Goal: Communication & Community: Answer question/provide support

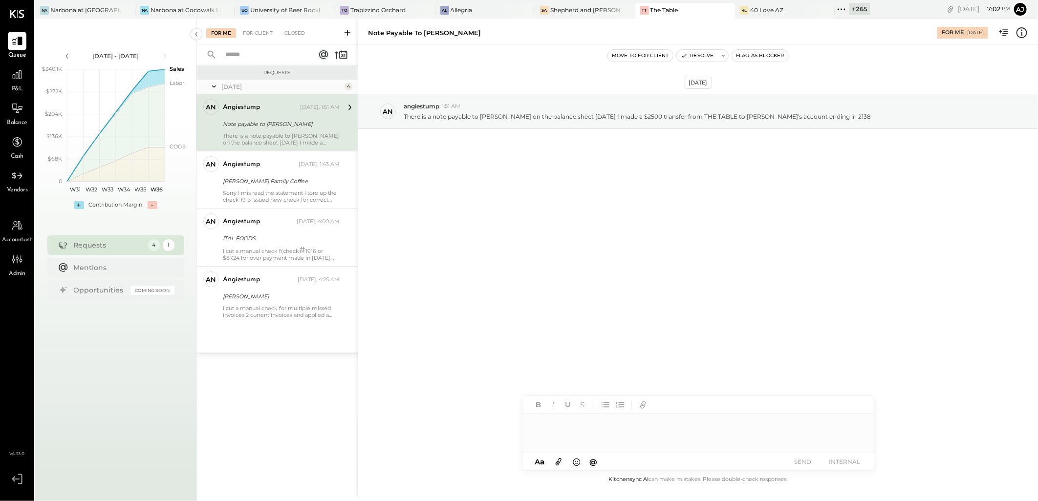
click at [841, 9] on icon at bounding box center [841, 8] width 1 height 1
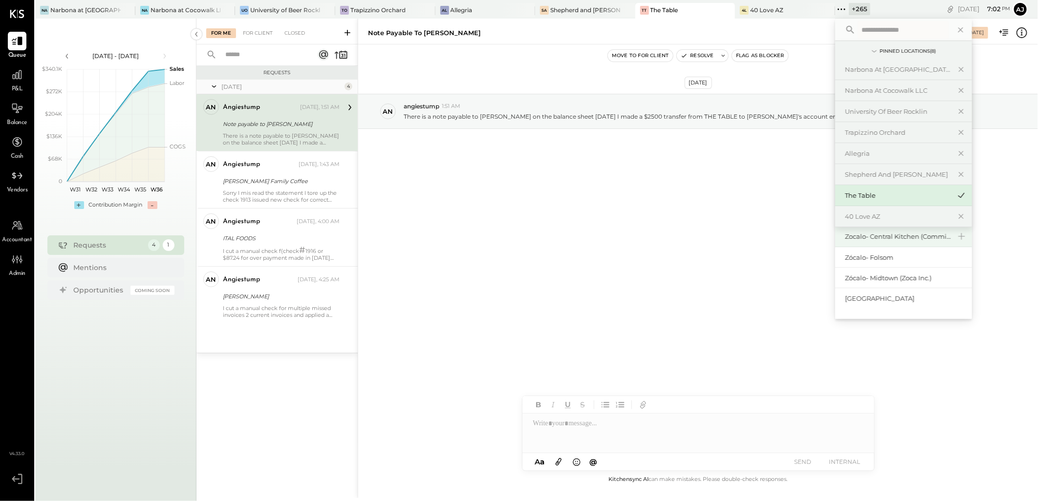
scroll to position [108, 0]
click at [894, 238] on div "Zocalo- Central Kitchen (Commissary)" at bounding box center [898, 236] width 106 height 9
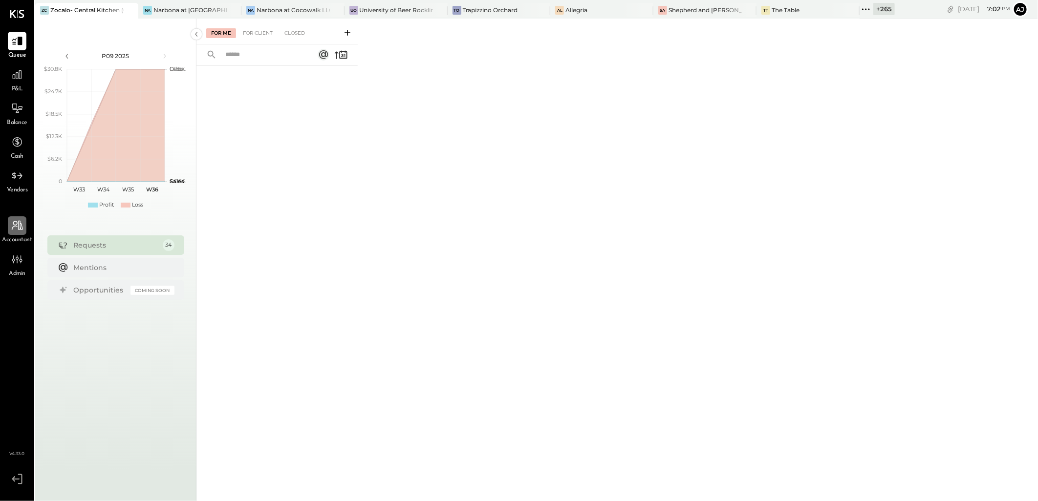
click at [11, 229] on icon at bounding box center [17, 225] width 13 height 13
select select "**********"
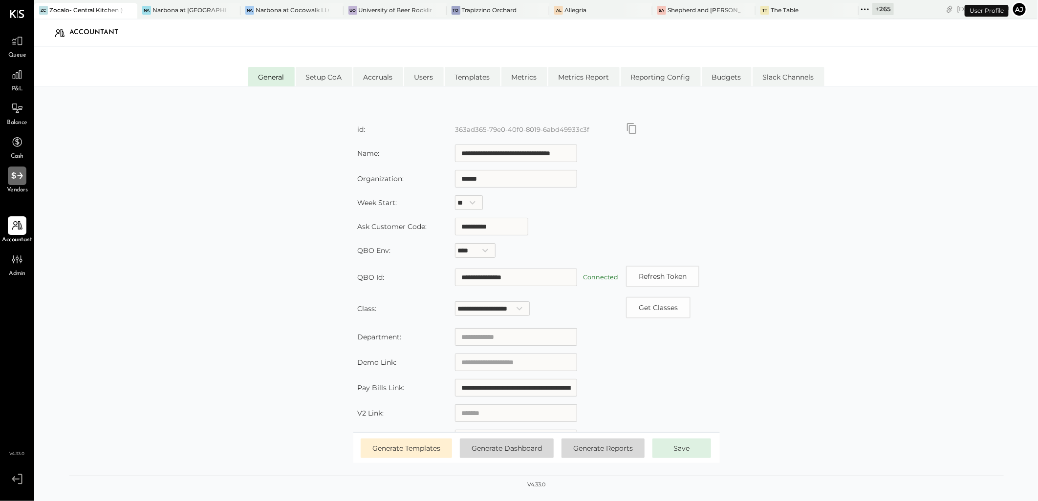
click at [26, 183] on div at bounding box center [17, 176] width 19 height 19
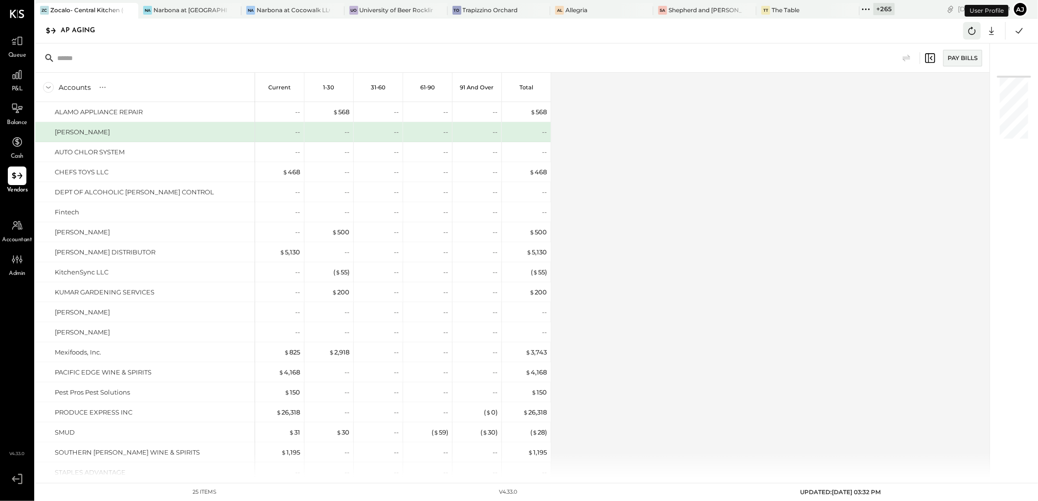
click at [970, 30] on icon at bounding box center [972, 30] width 13 height 13
click at [969, 27] on icon at bounding box center [972, 30] width 13 height 13
click at [1018, 33] on icon at bounding box center [1019, 30] width 7 height 5
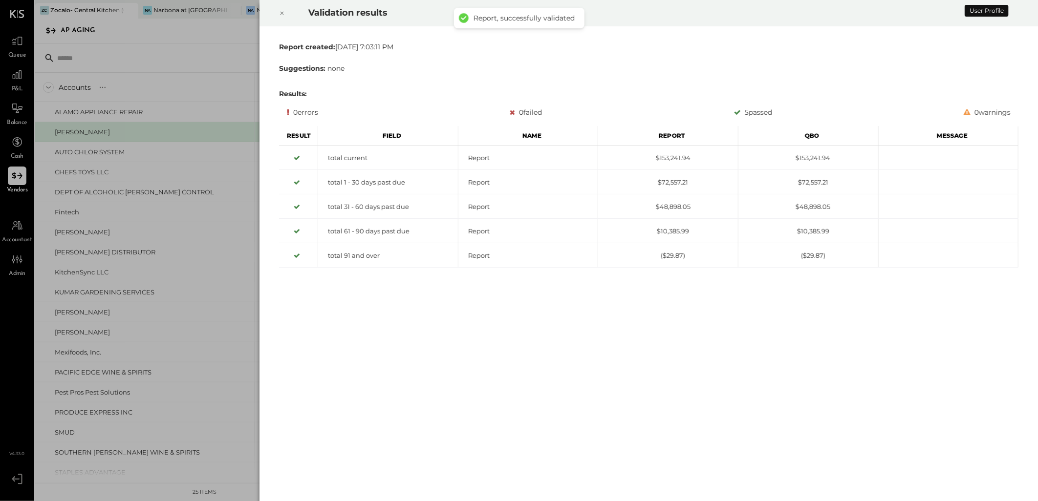
click at [280, 13] on icon at bounding box center [282, 13] width 6 height 12
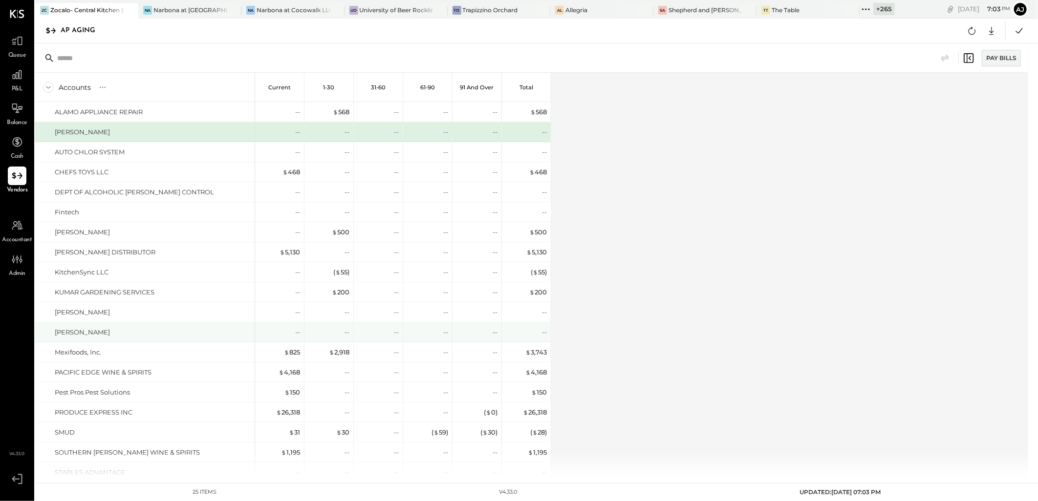
scroll to position [150, 0]
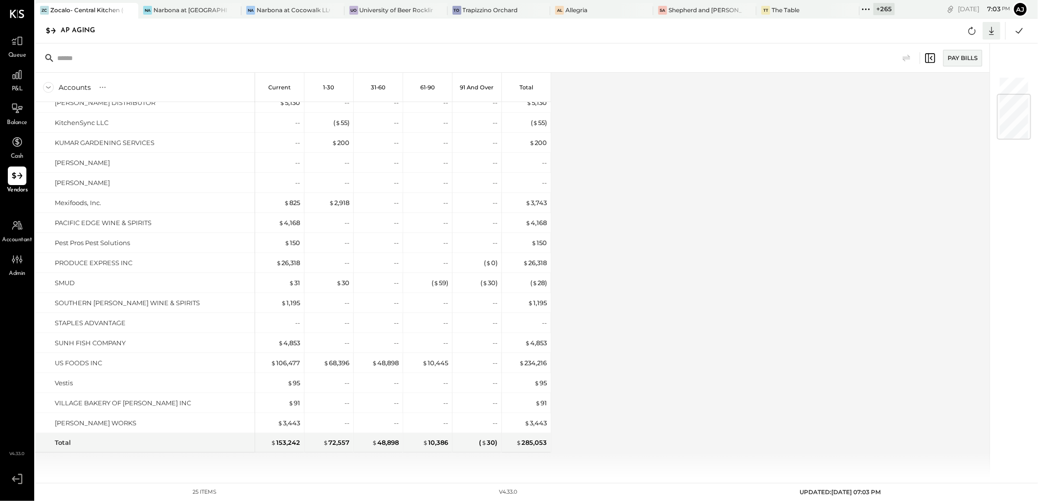
click at [993, 26] on icon at bounding box center [991, 30] width 13 height 13
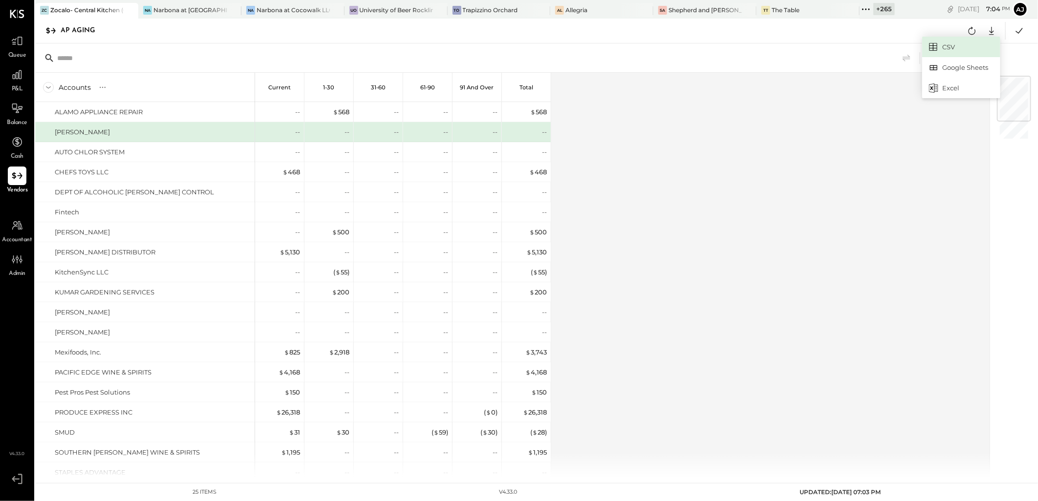
click at [942, 47] on link "CSV" at bounding box center [961, 47] width 78 height 21
click at [860, 10] on icon at bounding box center [866, 9] width 13 height 13
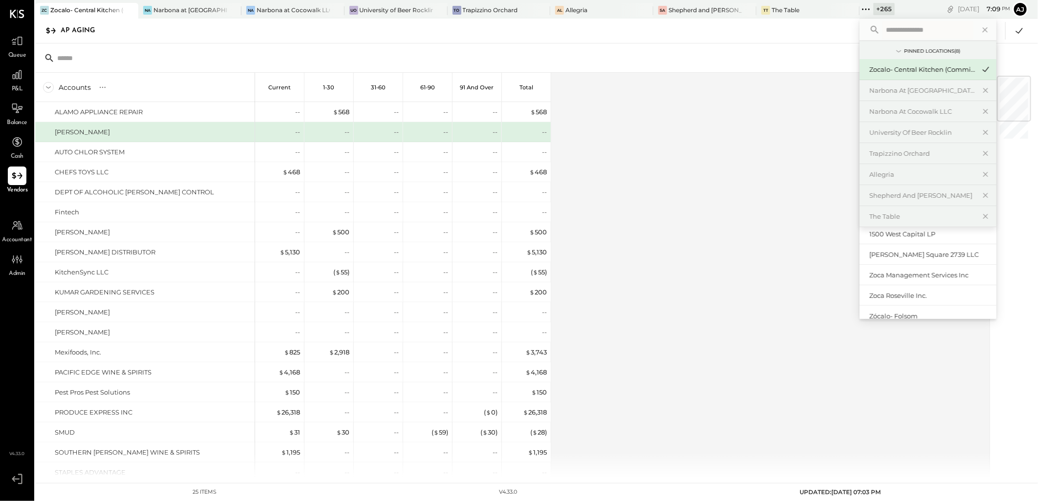
scroll to position [54, 0]
click at [927, 248] on div "Zoca Management Services Inc" at bounding box center [922, 248] width 106 height 9
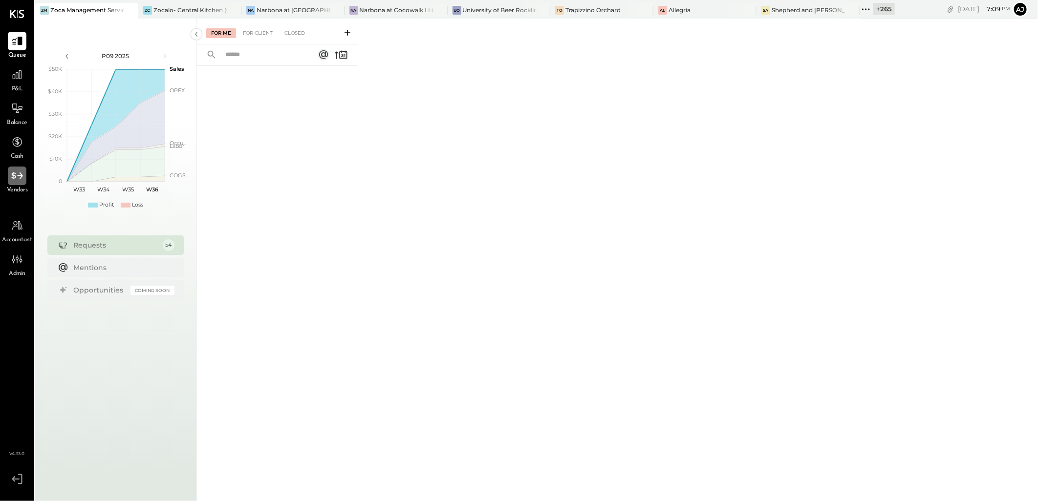
click at [22, 183] on div at bounding box center [17, 176] width 19 height 19
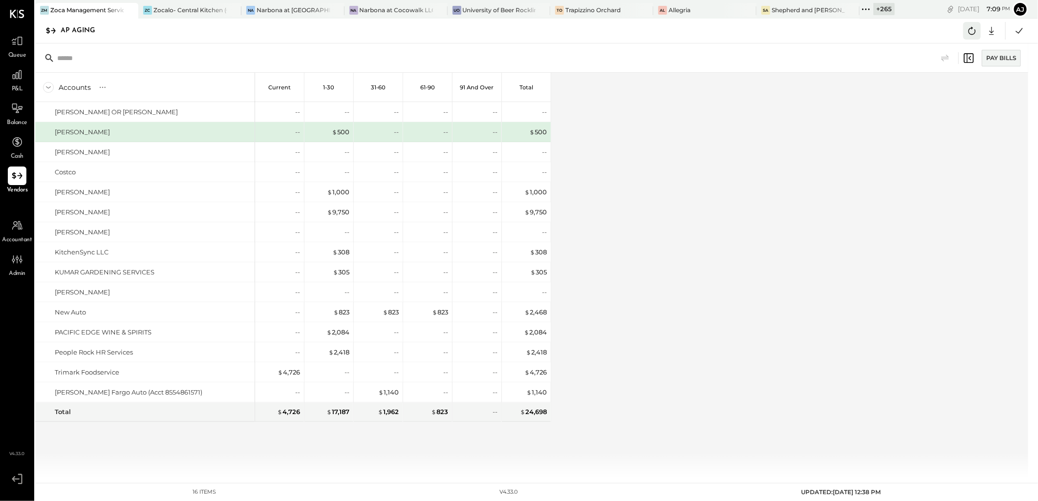
click at [971, 32] on icon at bounding box center [972, 30] width 13 height 13
click at [1015, 33] on icon at bounding box center [1019, 30] width 13 height 13
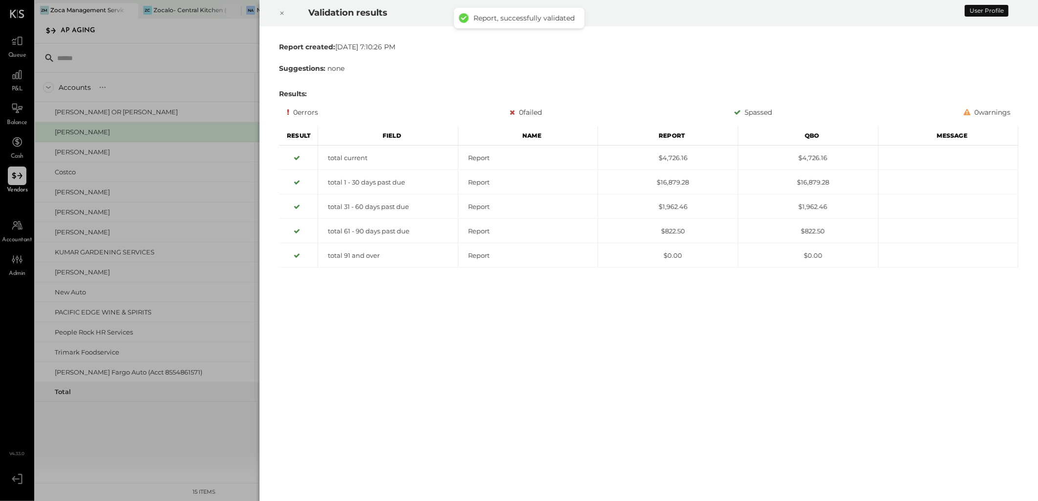
click at [284, 15] on icon at bounding box center [282, 13] width 6 height 12
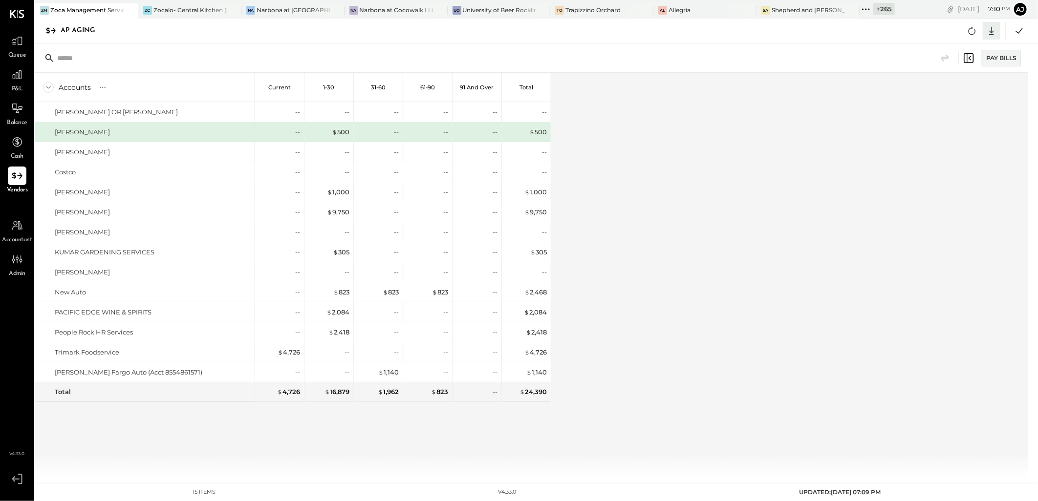
click at [994, 32] on icon at bounding box center [991, 30] width 13 height 13
click at [950, 48] on link "CSV" at bounding box center [961, 47] width 78 height 21
click at [697, 223] on div "Accounts S % GL Current 1-30 31-60 61-90 91 and Over Total [PERSON_NAME] OR [PE…" at bounding box center [532, 275] width 994 height 405
click at [865, 10] on icon at bounding box center [866, 9] width 13 height 13
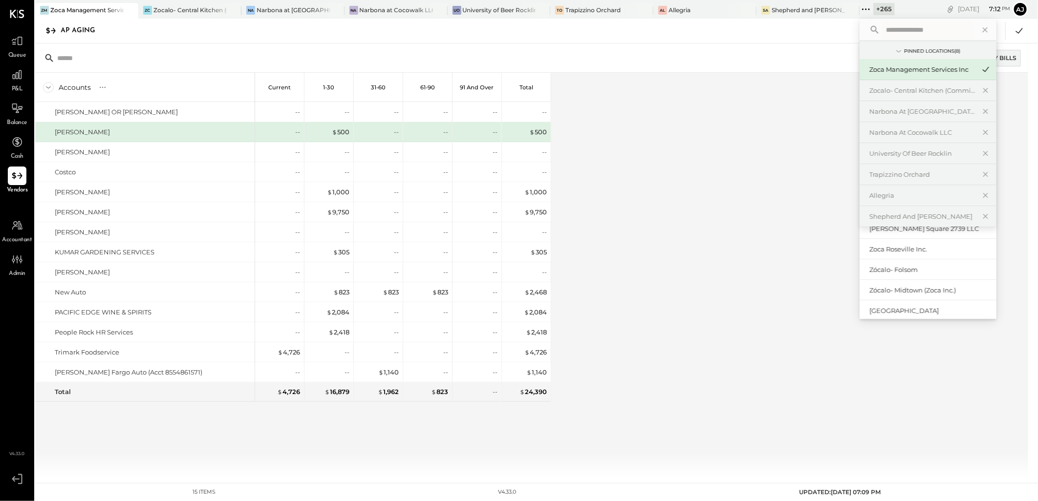
scroll to position [54, 0]
click at [926, 271] on div "Zócalo- Folsom" at bounding box center [922, 269] width 106 height 9
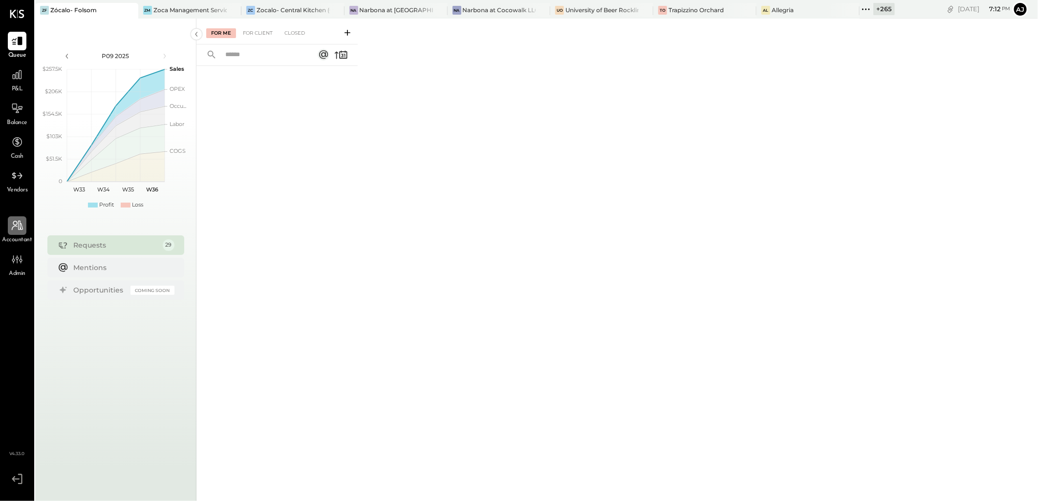
click at [21, 231] on icon at bounding box center [17, 225] width 13 height 13
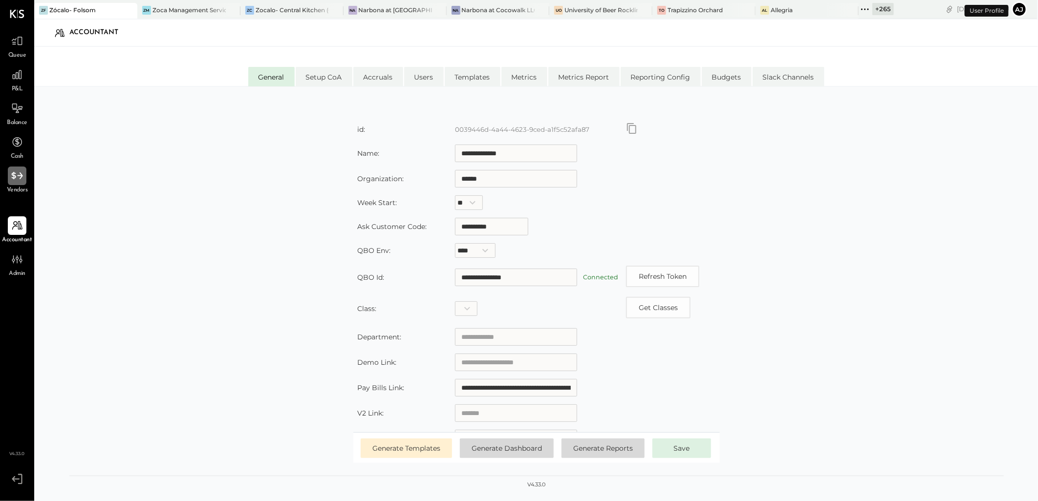
click at [16, 176] on icon at bounding box center [16, 175] width 11 height 7
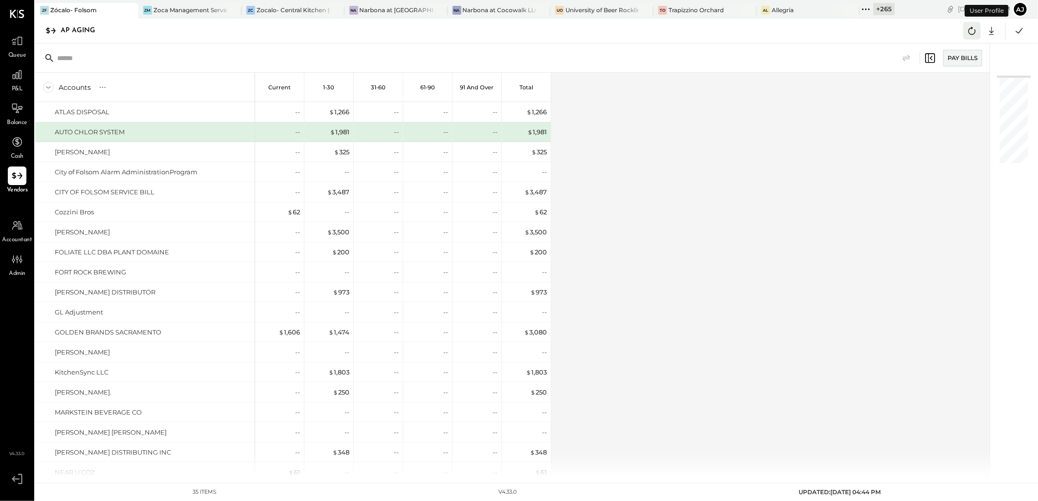
click at [968, 32] on icon at bounding box center [972, 30] width 13 height 13
click at [972, 34] on icon at bounding box center [972, 31] width 7 height 8
click at [1018, 33] on icon at bounding box center [1019, 30] width 13 height 13
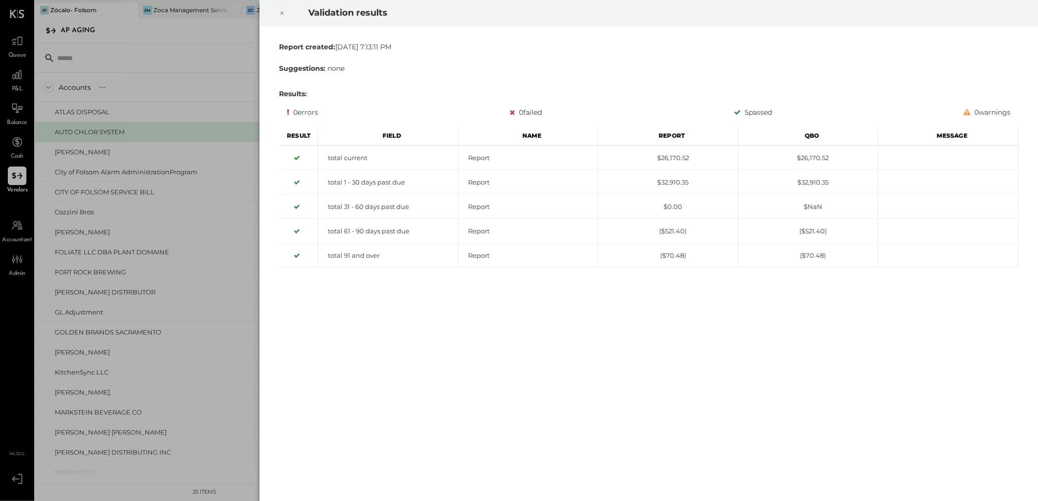
click at [283, 12] on icon at bounding box center [282, 13] width 3 height 3
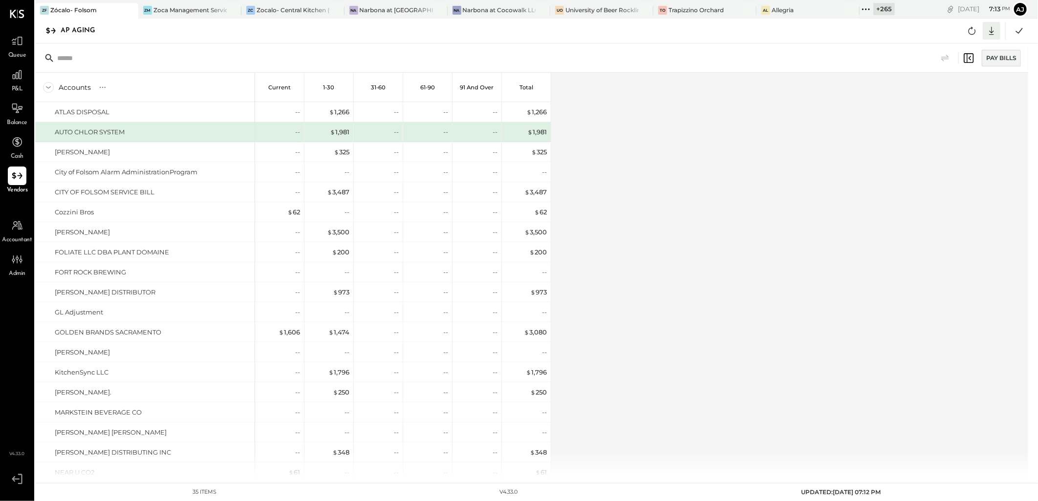
click at [992, 30] on icon at bounding box center [991, 31] width 5 height 8
click at [951, 47] on link "CSV" at bounding box center [961, 47] width 78 height 21
click at [651, 311] on div "Accounts S % GL Current 1-30 31-60 61-90 91 and Over Total ATLAS DISPOSAL AUTO …" at bounding box center [532, 275] width 994 height 405
click at [870, 15] on icon at bounding box center [866, 9] width 13 height 13
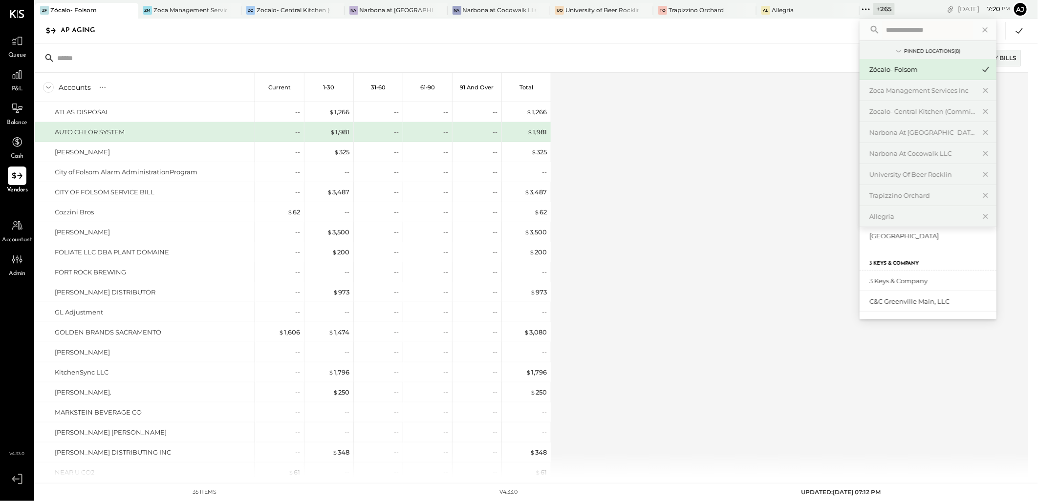
scroll to position [54, 0]
click at [900, 275] on div "Zócalo- Midtown (Zoca Inc.)" at bounding box center [928, 269] width 137 height 21
click at [885, 269] on div "Zócalo- Midtown (Zoca Inc.)" at bounding box center [922, 269] width 106 height 9
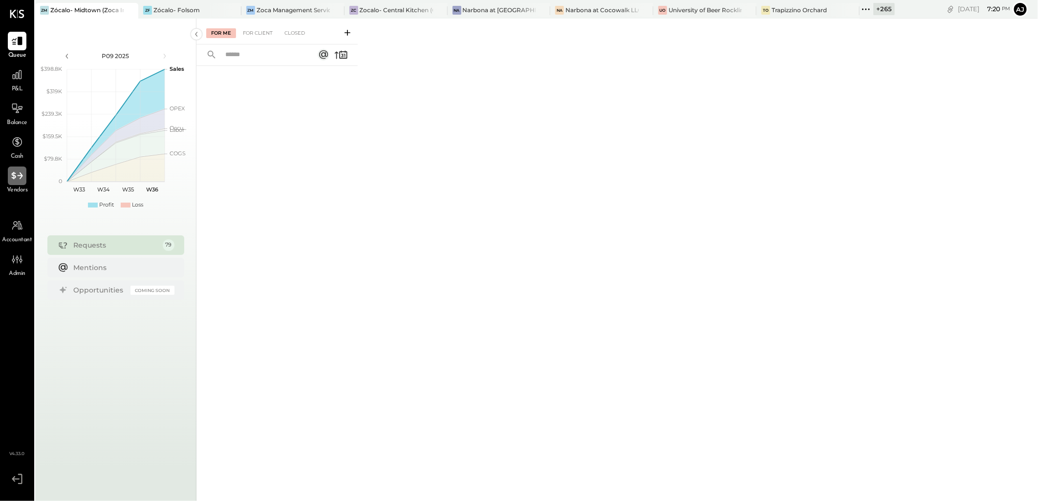
click at [15, 179] on icon at bounding box center [17, 176] width 13 height 13
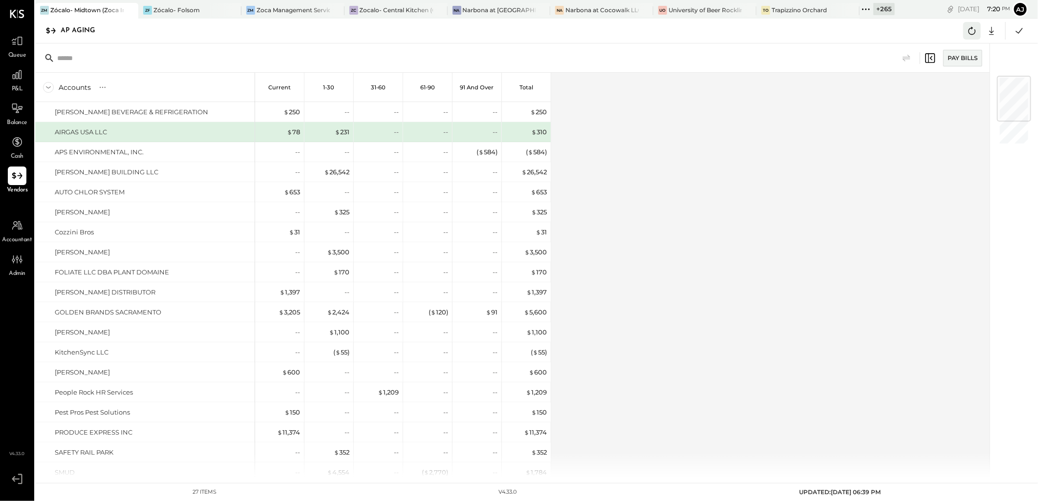
click at [973, 27] on icon at bounding box center [972, 30] width 13 height 13
click at [973, 30] on icon at bounding box center [972, 30] width 13 height 13
click at [1018, 36] on icon at bounding box center [1019, 30] width 13 height 13
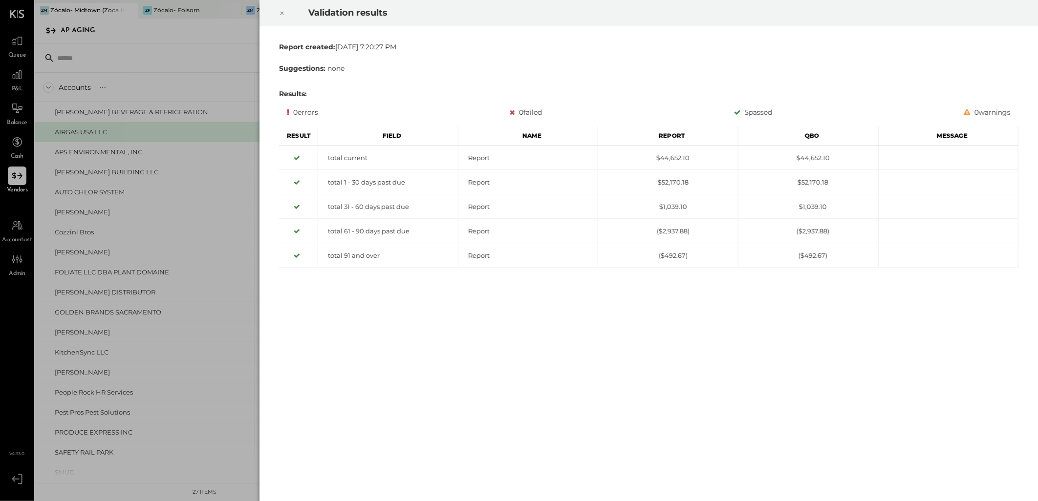
click at [283, 12] on icon at bounding box center [282, 13] width 6 height 12
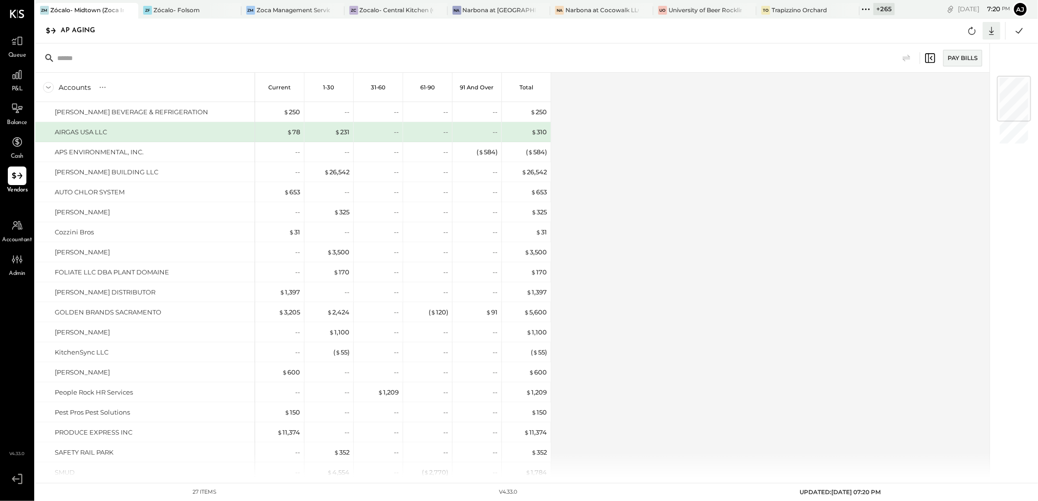
click at [992, 33] on icon at bounding box center [991, 30] width 13 height 13
click at [940, 44] on link "CSV" at bounding box center [961, 47] width 78 height 21
drag, startPoint x: 708, startPoint y: 212, endPoint x: 712, endPoint y: 202, distance: 10.3
click at [708, 212] on div "Accounts S % GL Current 1-30 31-60 61-90 91 and Over Total [PERSON_NAME] BEVERA…" at bounding box center [513, 275] width 956 height 405
click at [868, 6] on icon at bounding box center [866, 9] width 13 height 13
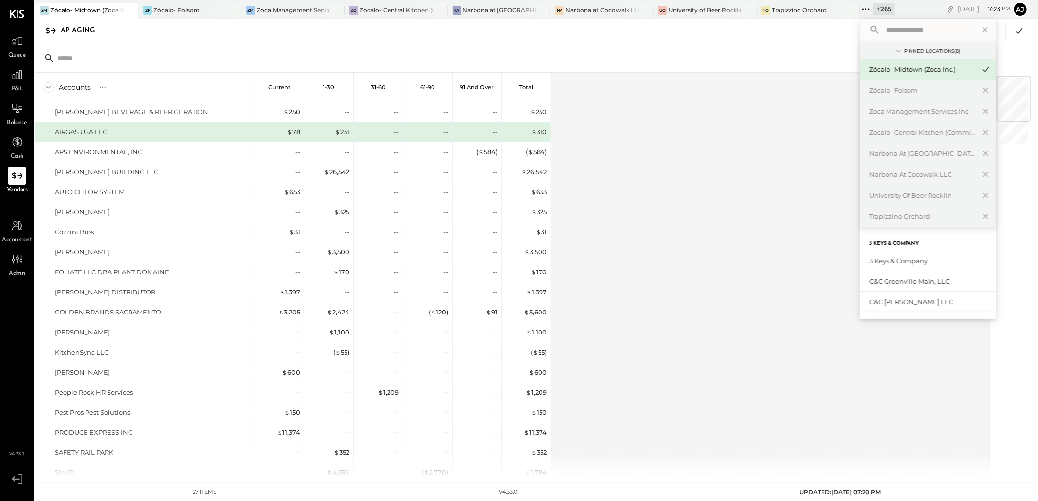
scroll to position [54, 0]
click at [923, 253] on div "Zoca Roseville Inc." at bounding box center [930, 249] width 122 height 9
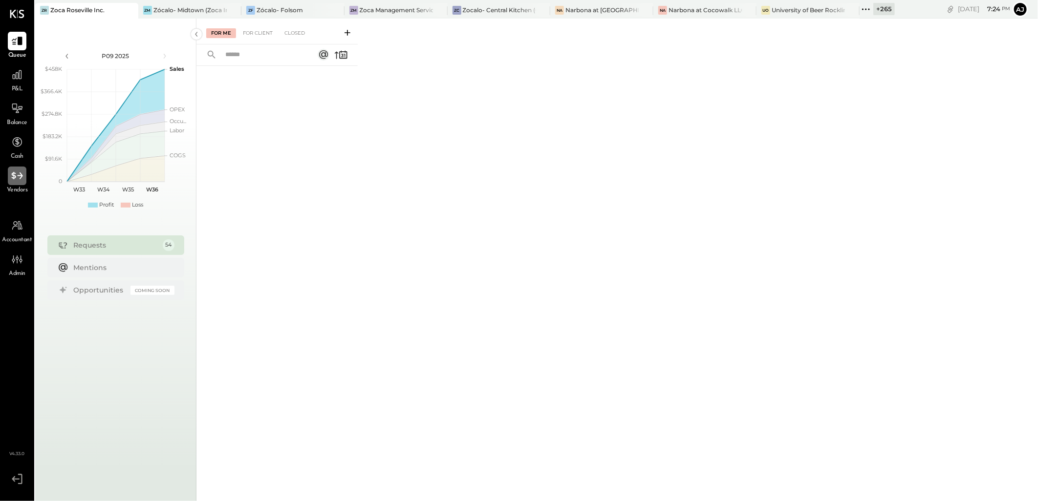
click at [13, 177] on icon at bounding box center [17, 176] width 13 height 13
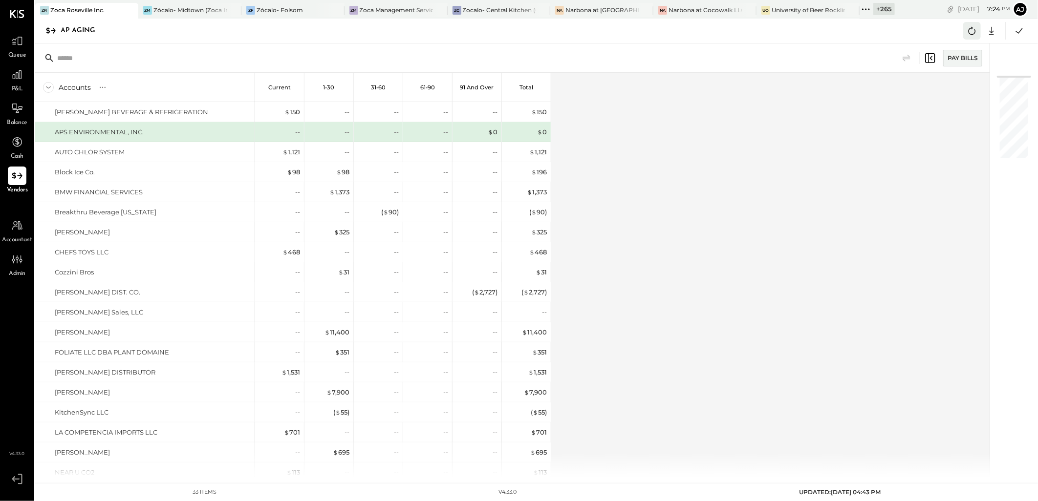
click at [970, 32] on icon at bounding box center [972, 30] width 13 height 13
click at [974, 33] on icon at bounding box center [972, 30] width 13 height 13
click at [1018, 30] on icon at bounding box center [1019, 30] width 13 height 13
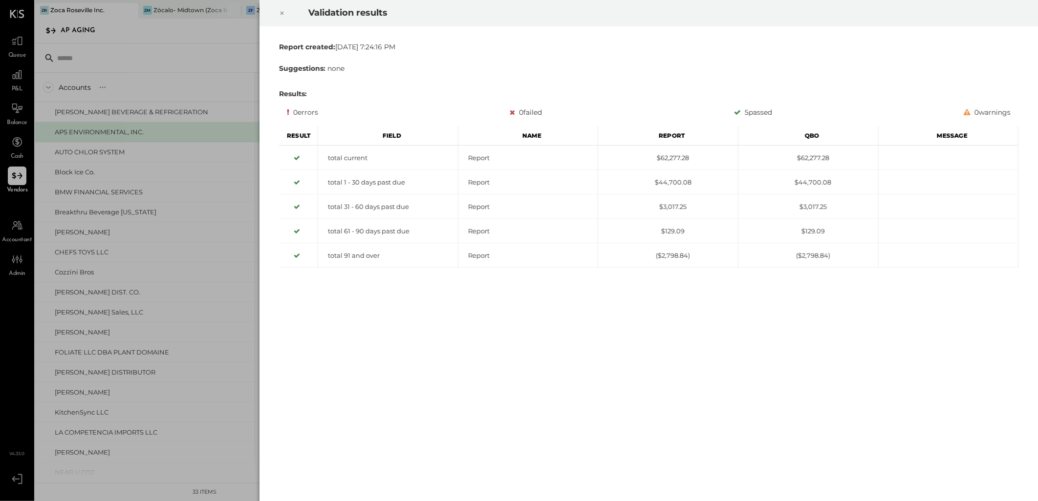
click at [286, 14] on div at bounding box center [282, 13] width 22 height 27
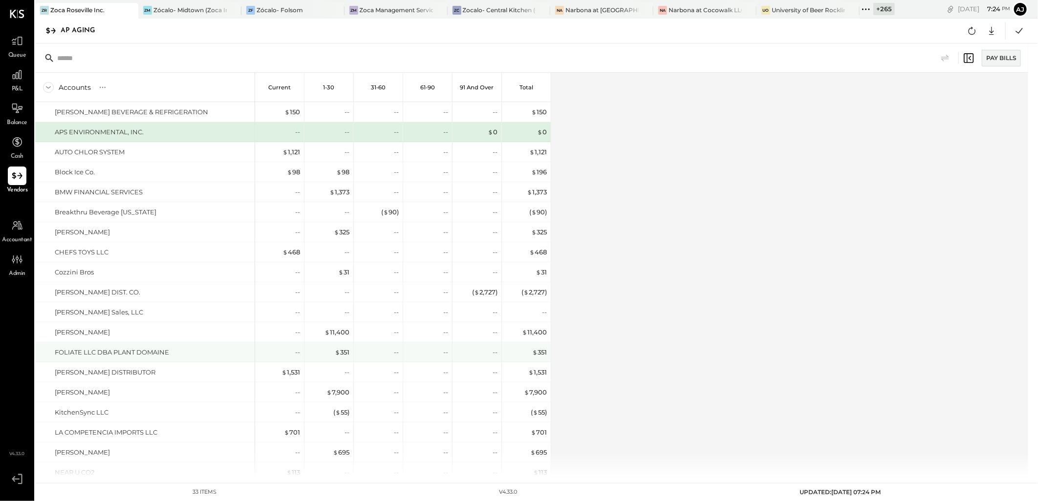
scroll to position [271, 0]
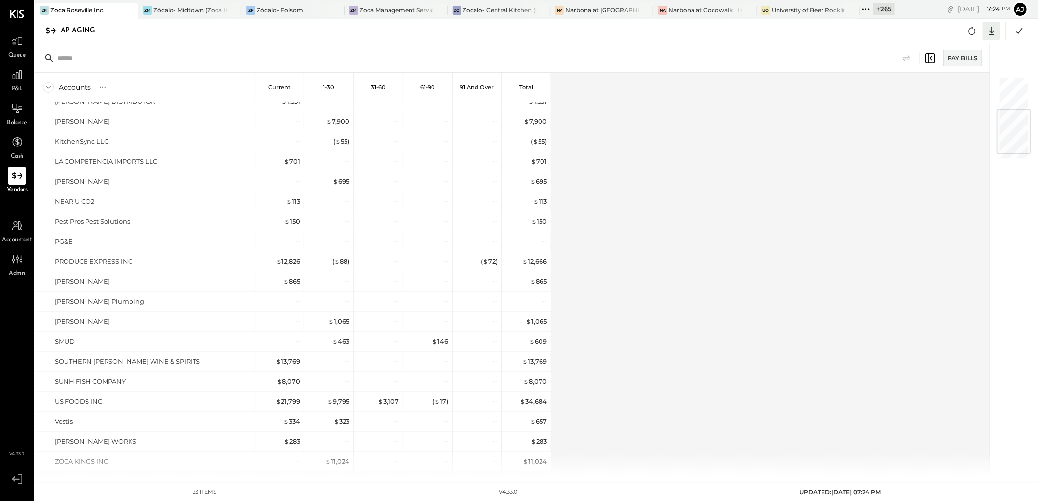
click at [994, 29] on icon at bounding box center [991, 30] width 13 height 13
click at [949, 46] on link "CSV" at bounding box center [961, 47] width 78 height 21
click at [658, 207] on div "Accounts S % GL Current 1-30 31-60 61-90 91 and Over Total [PERSON_NAME] BEVERA…" at bounding box center [513, 275] width 956 height 405
click at [865, 9] on icon at bounding box center [866, 9] width 13 height 13
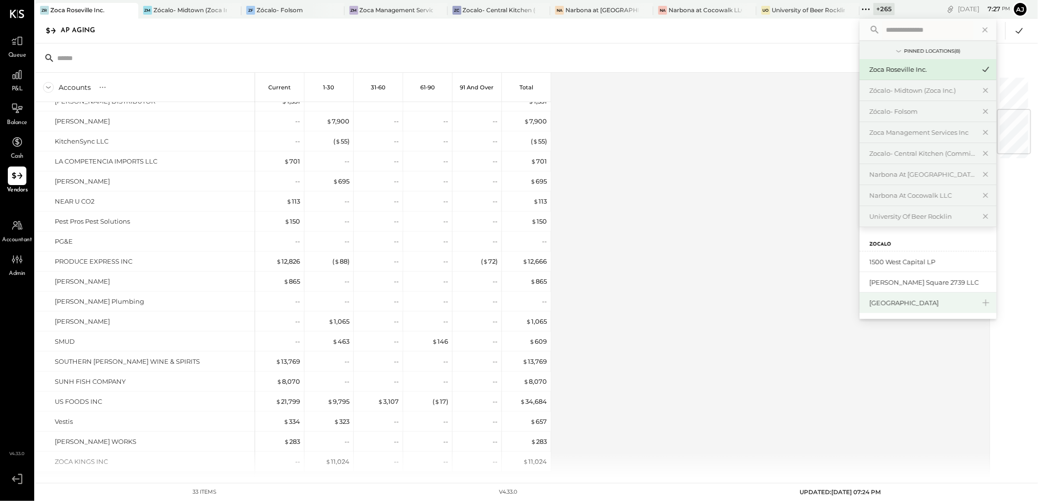
click at [914, 302] on div "[GEOGRAPHIC_DATA]" at bounding box center [922, 303] width 106 height 9
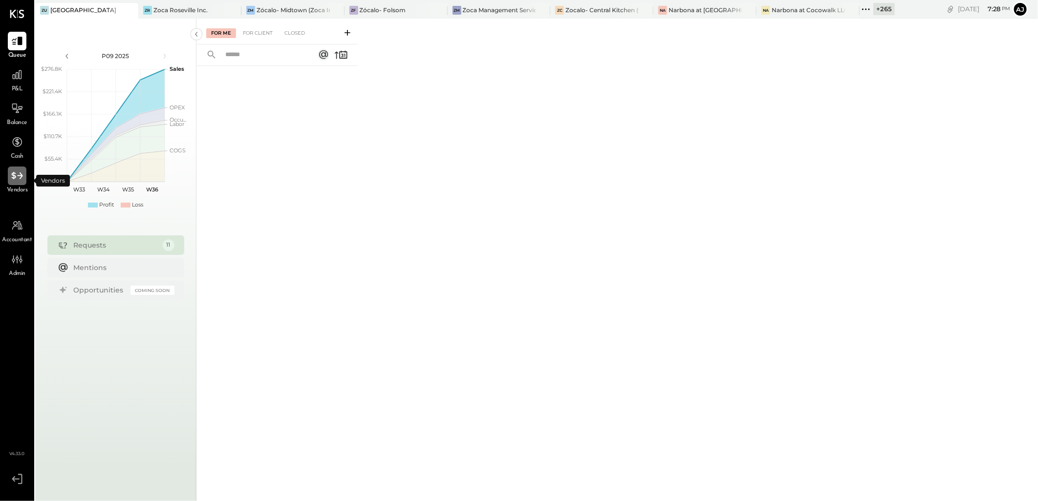
click at [19, 179] on icon at bounding box center [17, 176] width 13 height 13
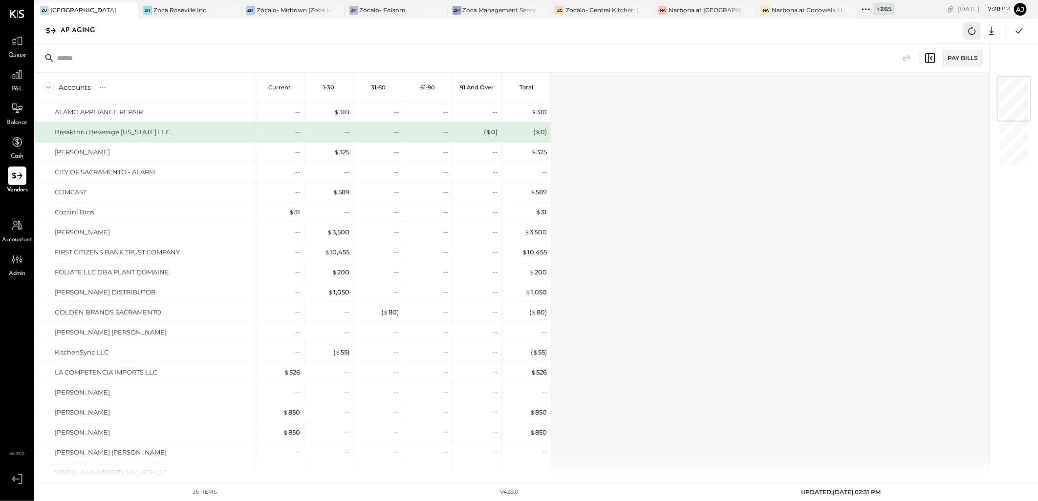
click at [969, 32] on icon at bounding box center [972, 31] width 7 height 8
click at [1015, 30] on icon at bounding box center [1019, 30] width 13 height 13
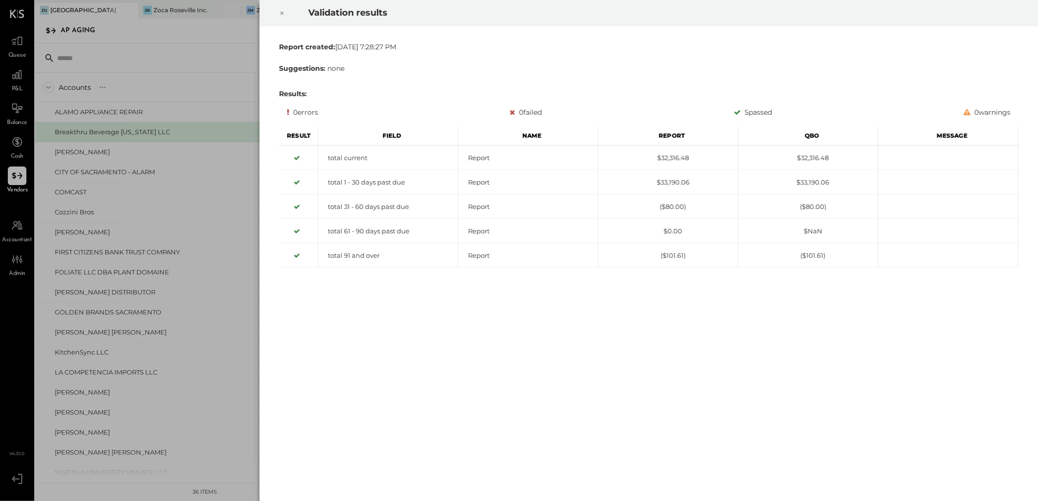
click at [281, 14] on icon at bounding box center [282, 13] width 3 height 3
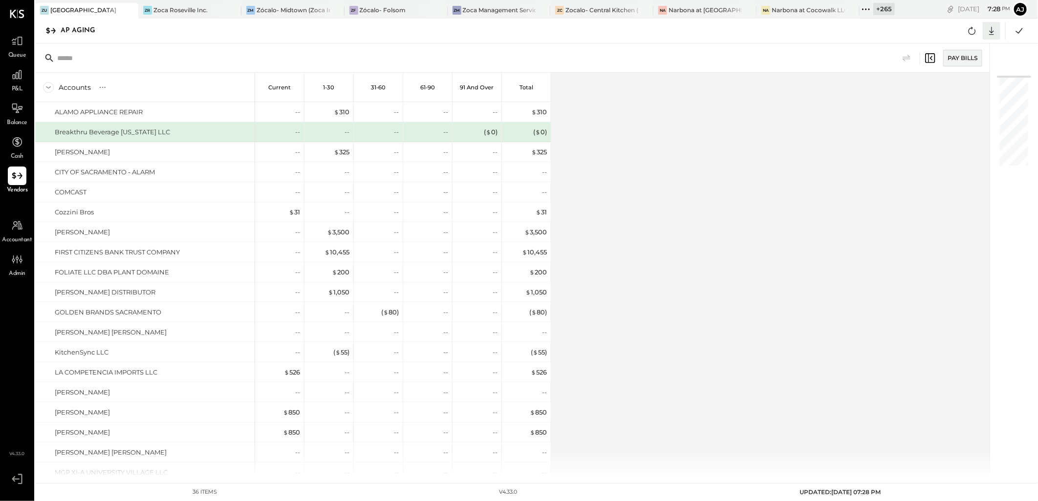
click at [987, 32] on icon at bounding box center [991, 30] width 13 height 13
click at [964, 50] on link "CSV" at bounding box center [961, 47] width 78 height 21
click at [708, 38] on div "AP Aging CSV Google Sheets Excel" at bounding box center [536, 31] width 1003 height 25
click at [870, 9] on icon at bounding box center [868, 8] width 1 height 1
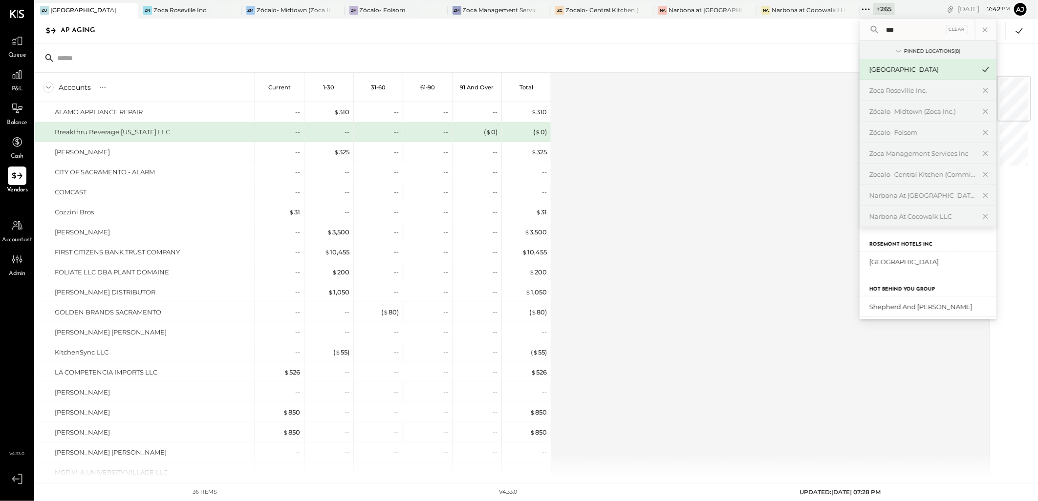
type input "***"
click at [900, 32] on input "***" at bounding box center [913, 30] width 62 height 18
click at [892, 303] on div "Shepherd and [PERSON_NAME]" at bounding box center [922, 307] width 106 height 9
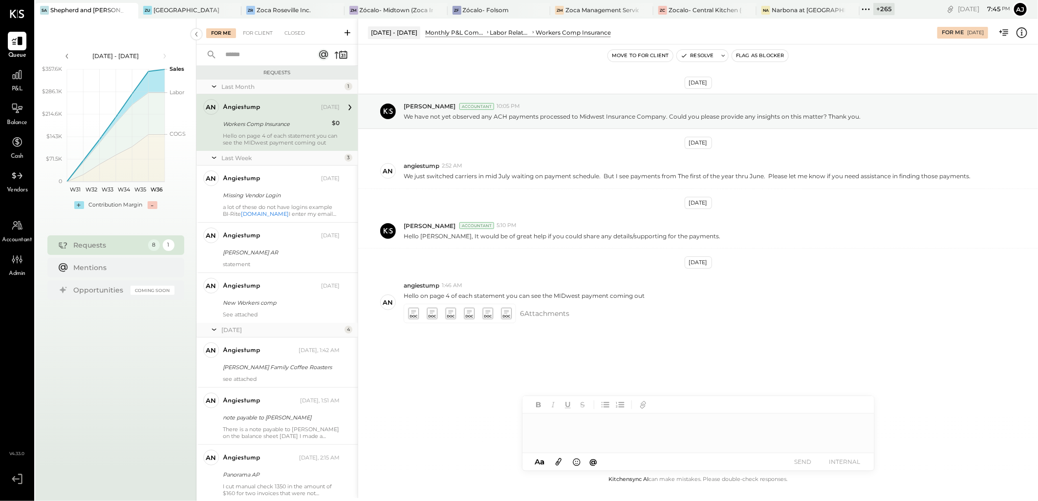
click at [540, 424] on div at bounding box center [698, 433] width 352 height 39
click at [259, 33] on div "For Client" at bounding box center [258, 33] width 40 height 10
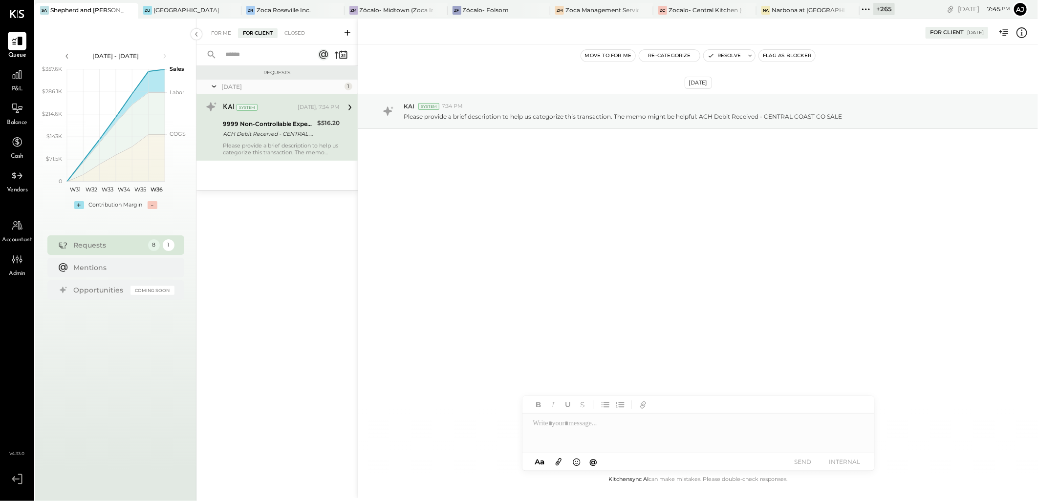
click at [349, 33] on icon at bounding box center [348, 33] width 10 height 10
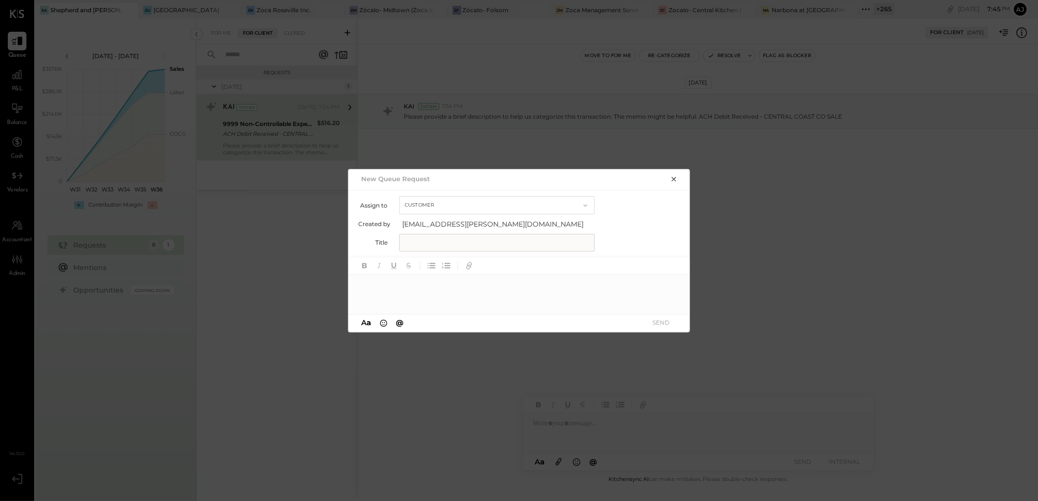
click at [455, 206] on button "Customer" at bounding box center [496, 205] width 195 height 18
click at [443, 208] on div "Customer" at bounding box center [497, 206] width 195 height 18
click at [433, 247] on input "text" at bounding box center [496, 243] width 195 height 18
click at [540, 247] on input "text" at bounding box center [496, 243] width 195 height 18
paste input "**********"
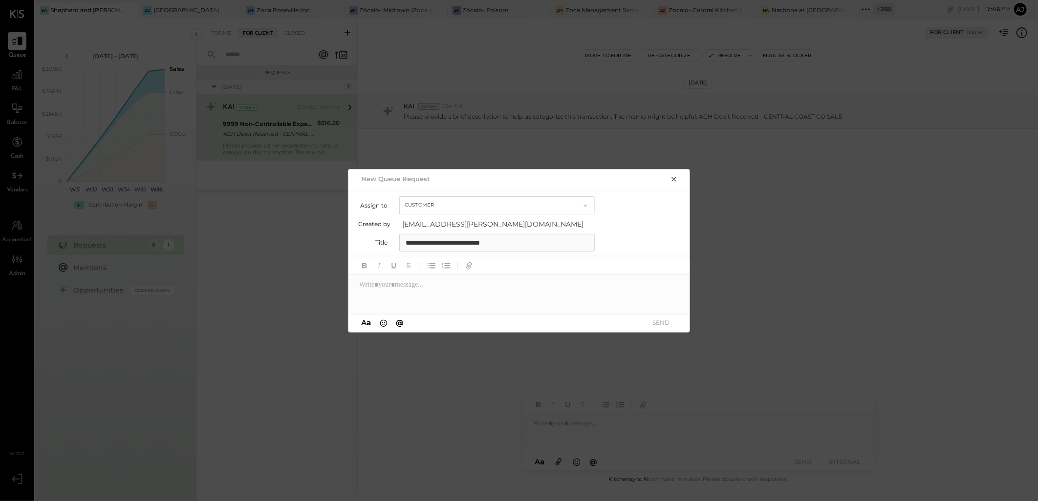
click at [521, 245] on input "**********" at bounding box center [496, 243] width 195 height 18
paste input "**********"
type input "**********"
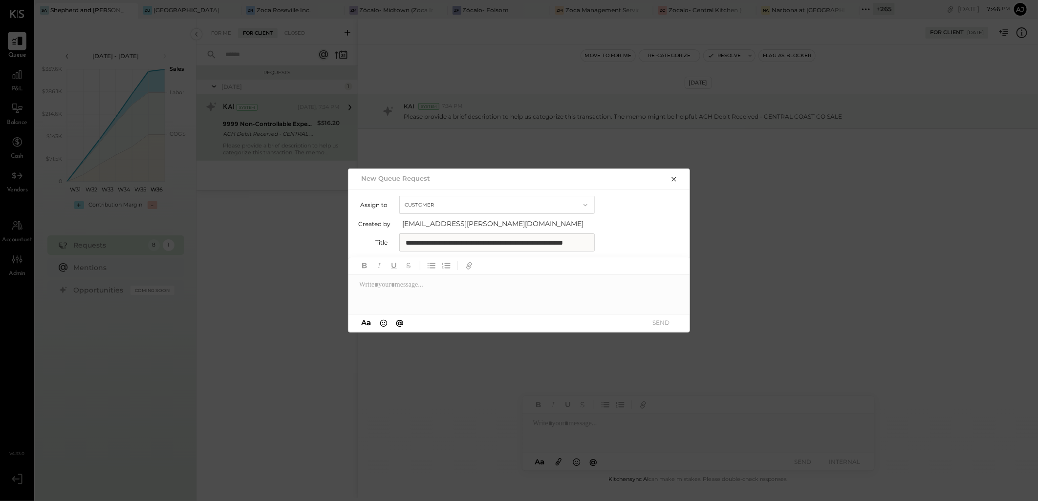
click at [397, 289] on div at bounding box center [519, 294] width 342 height 39
click at [673, 285] on icon at bounding box center [670, 286] width 8 height 8
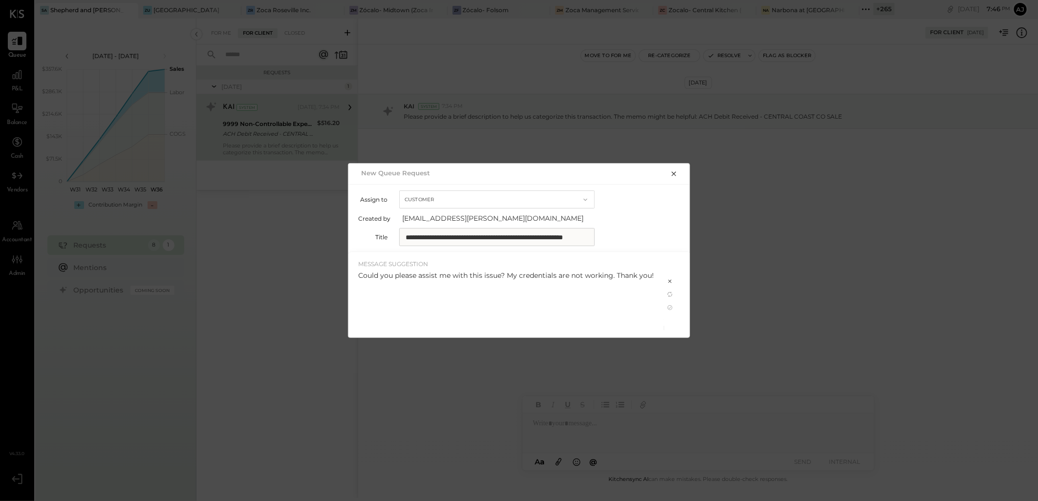
drag, startPoint x: 517, startPoint y: 276, endPoint x: 528, endPoint y: 285, distance: 14.2
click at [523, 279] on div "Could you please assist me with this issue? My credentials are not working. Tha…" at bounding box center [506, 276] width 296 height 10
click at [672, 308] on icon at bounding box center [670, 308] width 8 height 8
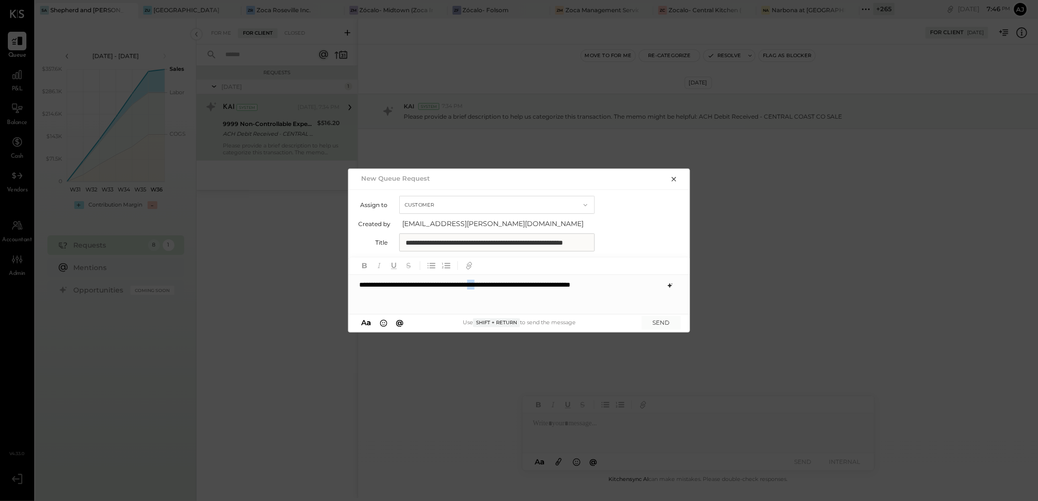
drag, startPoint x: 519, startPoint y: 287, endPoint x: 506, endPoint y: 286, distance: 12.7
click at [506, 286] on div "**********" at bounding box center [519, 294] width 342 height 39
click at [537, 241] on input "**********" at bounding box center [496, 243] width 195 height 18
click at [564, 245] on input "**********" at bounding box center [496, 243] width 195 height 18
click at [572, 244] on input "**********" at bounding box center [496, 243] width 195 height 18
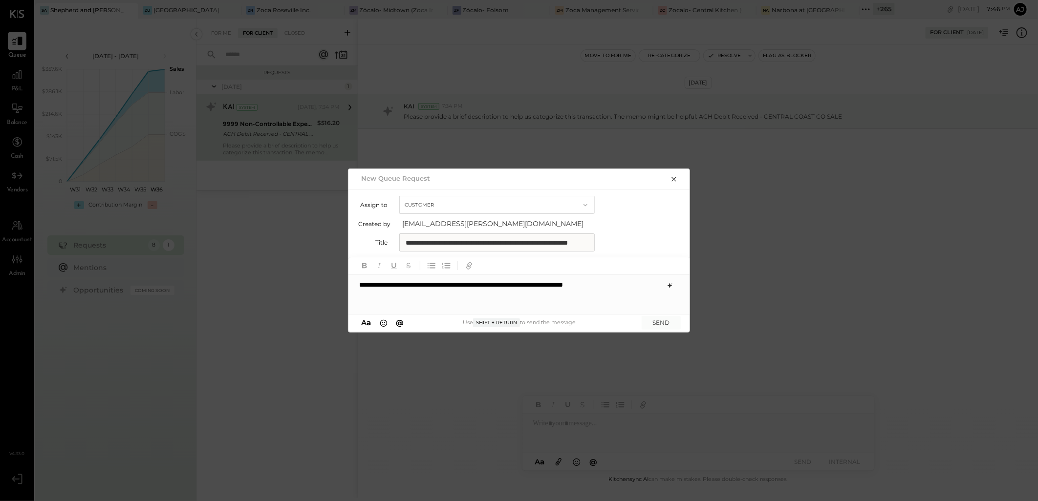
scroll to position [0, 45]
type input "**********"
click at [664, 321] on button "SEND" at bounding box center [661, 322] width 39 height 13
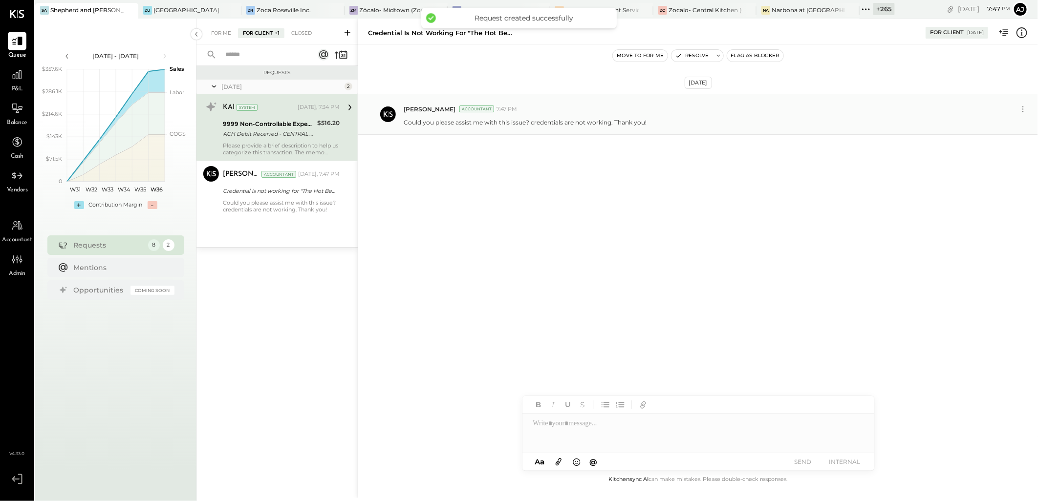
click at [679, 118] on div "Could you please assist me with this issue? credentials are not working. Thank …" at bounding box center [717, 121] width 627 height 10
click at [1024, 111] on icon at bounding box center [1023, 109] width 10 height 10
click at [1007, 128] on button "Edit Message" at bounding box center [999, 126] width 63 height 16
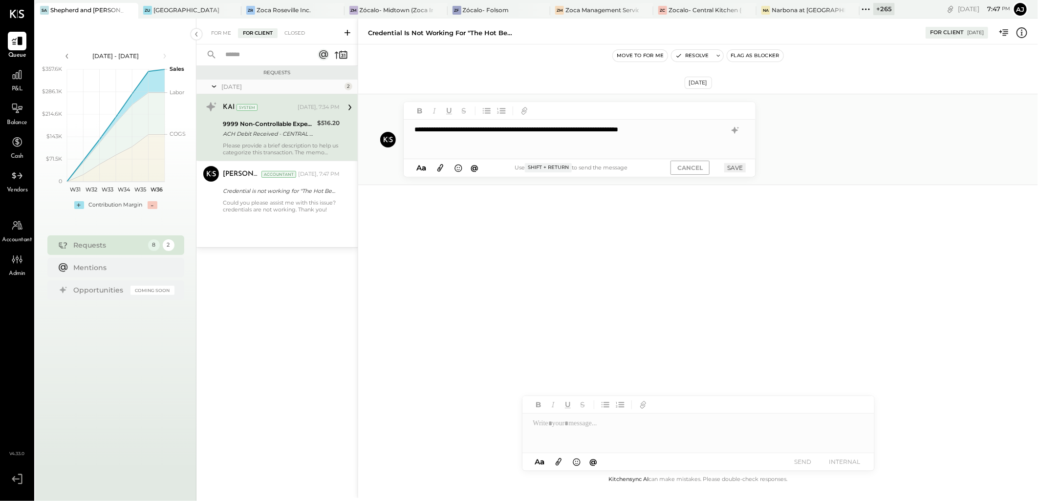
click at [436, 168] on icon at bounding box center [440, 167] width 11 height 11
click at [441, 168] on icon at bounding box center [440, 167] width 11 height 11
click at [740, 206] on button "SAVE" at bounding box center [735, 204] width 22 height 9
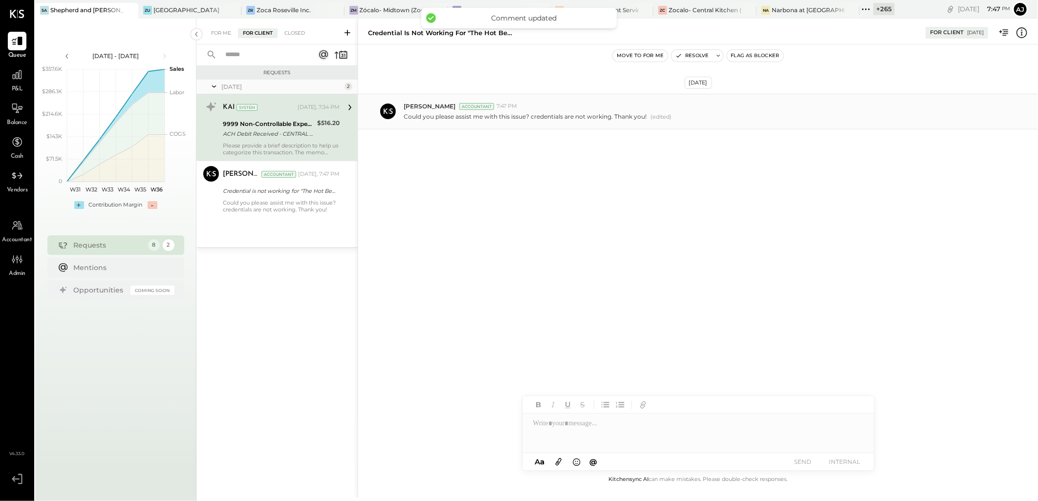
click at [575, 225] on div "[DATE] [PERSON_NAME] Accountant 7:47 PM Could you please assist me with this is…" at bounding box center [698, 259] width 680 height 430
click at [265, 194] on div "Credential is not working for "The Hot Behind You" - Heritage Bank" at bounding box center [280, 191] width 114 height 10
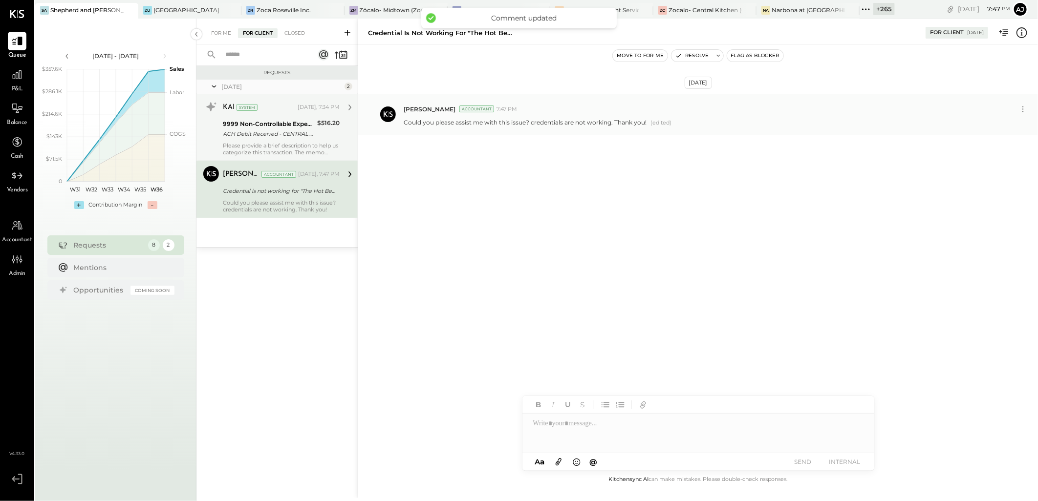
click at [277, 139] on div "9999 Non-Controllable Expenses:Other Income and Expenses:To Be Classified P&L A…" at bounding box center [268, 129] width 91 height 22
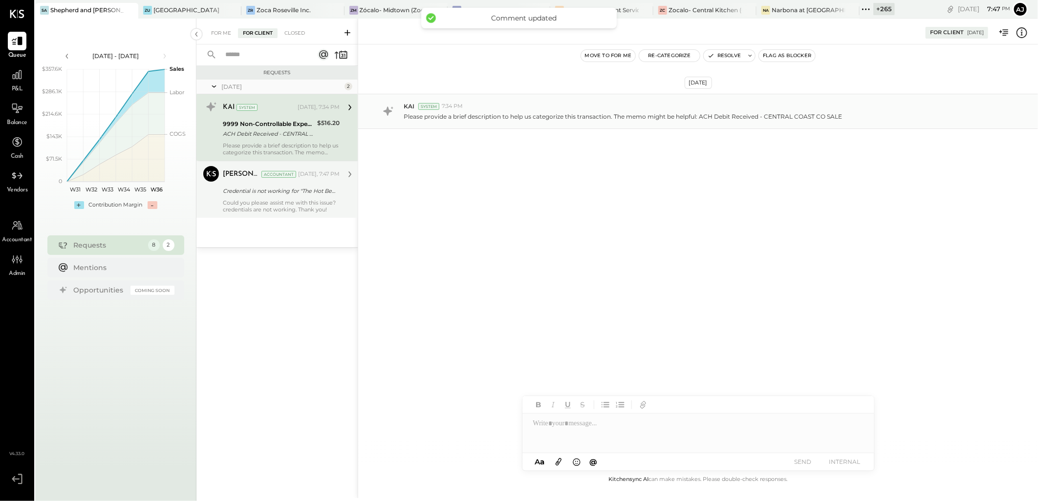
click at [272, 202] on div "Could you please assist me with this issue? credentials are not working. Thank …" at bounding box center [281, 206] width 117 height 14
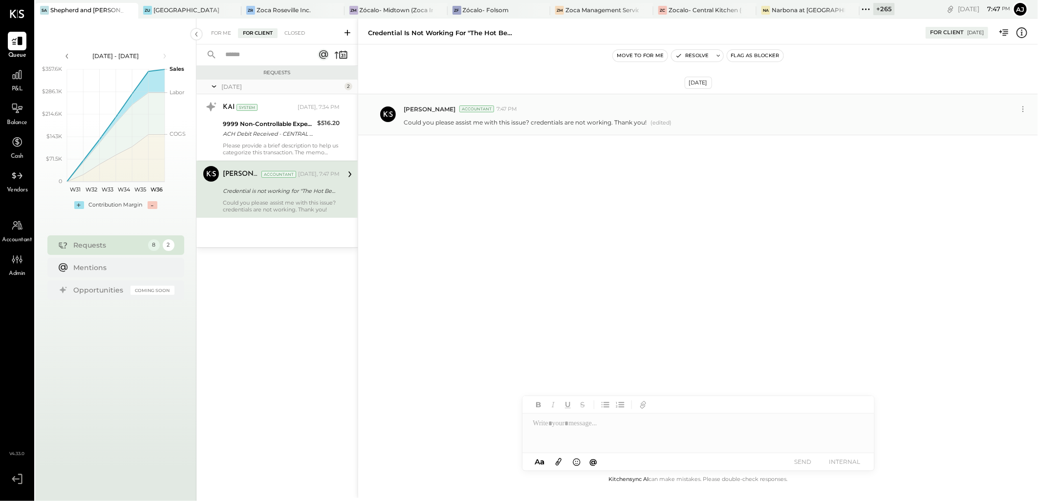
click at [524, 121] on p "Could you please assist me with this issue? credentials are not working. Thank …" at bounding box center [525, 122] width 243 height 9
click at [599, 221] on div "[DATE] [PERSON_NAME] Accountant 7:47 PM Could you please assist me with this is…" at bounding box center [698, 259] width 680 height 430
click at [525, 265] on div "[DATE] [PERSON_NAME] Accountant 7:47 PM Could you please assist me with this is…" at bounding box center [698, 259] width 680 height 430
click at [280, 198] on div "[PERSON_NAME] Accountant [DATE], 7:47 PM Credential is not working for "The Hot…" at bounding box center [281, 189] width 117 height 47
click at [633, 123] on p "Could you please assist me with this issue? credentials are not working. Thank …" at bounding box center [525, 122] width 243 height 8
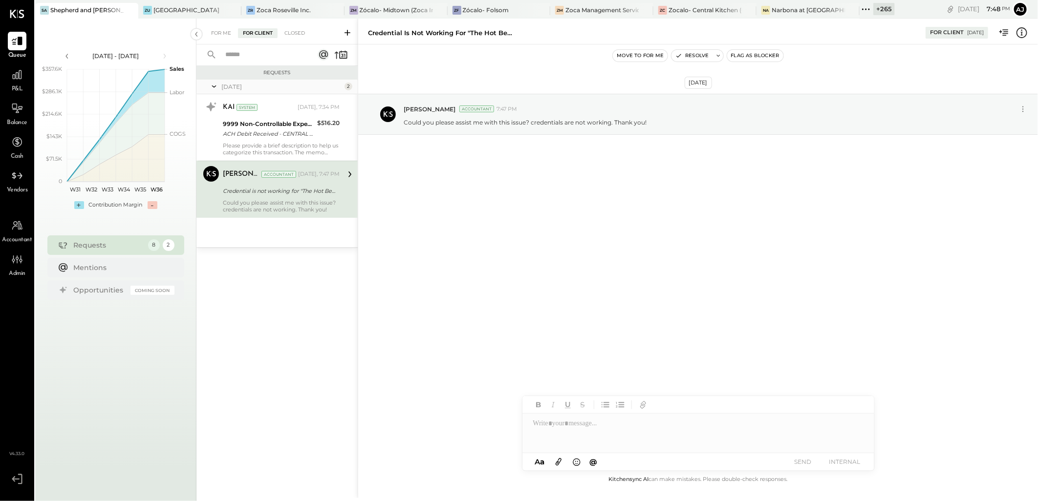
click at [481, 39] on div "Credential is not working for "The Hot Behind You" - Heritage Bank For Client 0…" at bounding box center [698, 32] width 680 height 20
click at [611, 120] on p "Could you please assist me with this issue? credentials are not working. Thank …" at bounding box center [525, 122] width 243 height 8
click at [113, 8] on div at bounding box center [121, 10] width 34 height 14
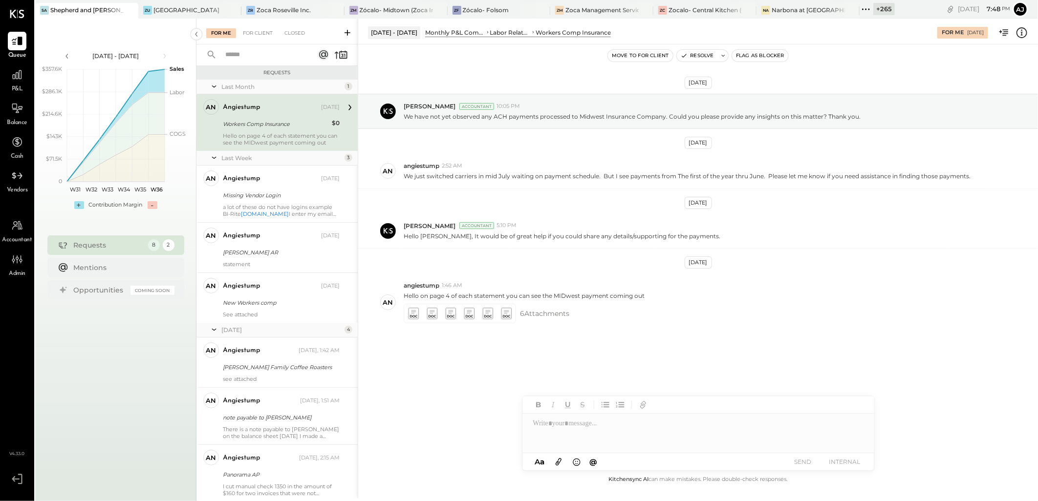
click at [242, 90] on div "Last Month" at bounding box center [281, 87] width 121 height 8
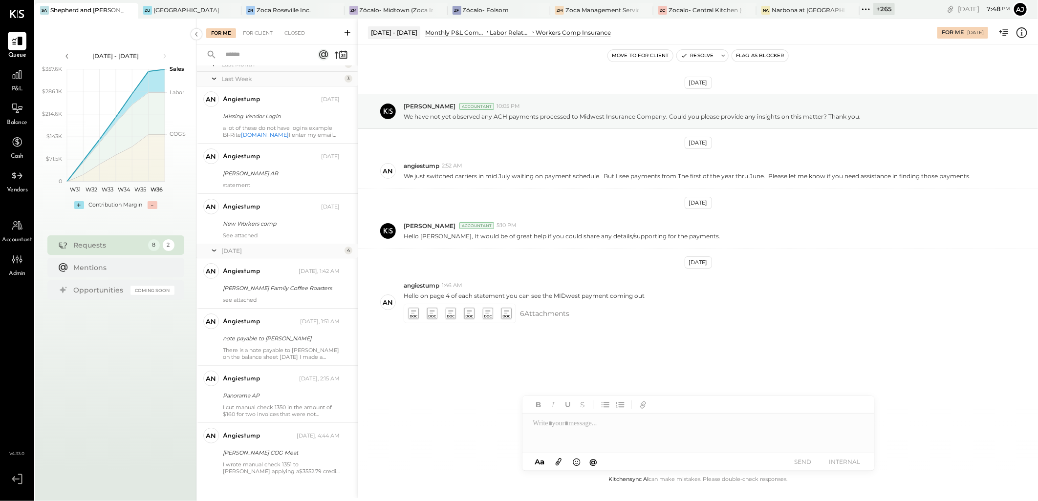
scroll to position [33, 0]
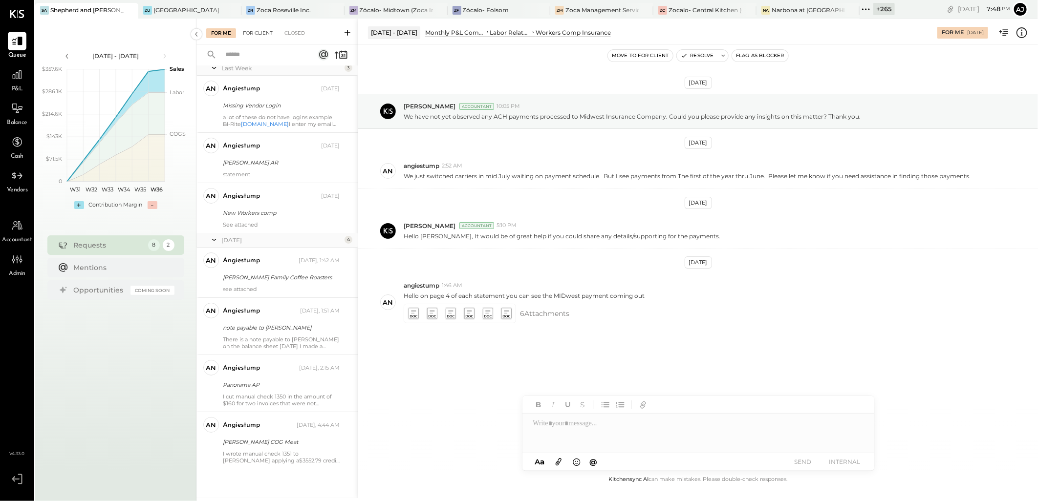
click at [252, 36] on div "For Client" at bounding box center [258, 33] width 40 height 10
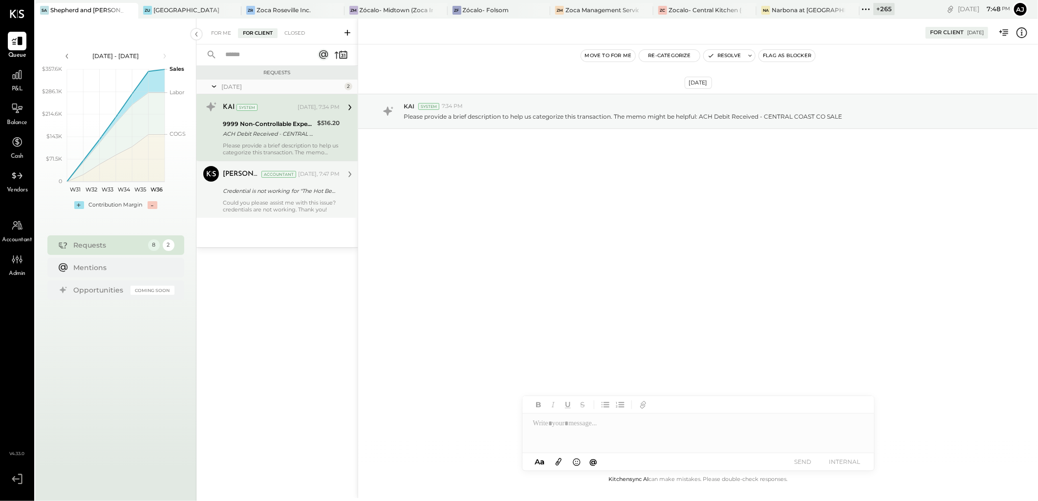
click at [280, 206] on div "Could you please assist me with this issue? credentials are not working. Thank …" at bounding box center [281, 206] width 117 height 14
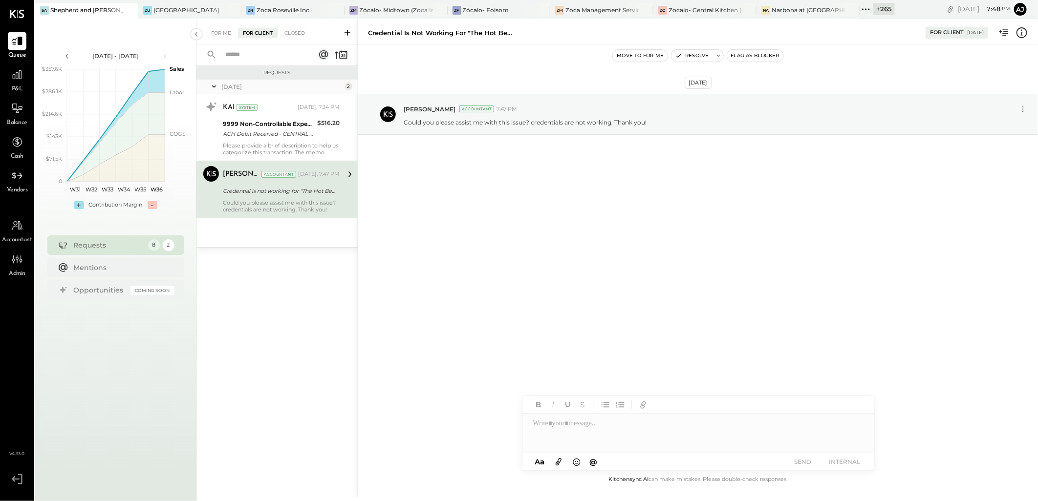
click at [744, 206] on div "Sep 4th, 2025 Ajay Prajapati Accountant 7:47 PM Could you please assist me with…" at bounding box center [698, 138] width 680 height 139
click at [1027, 110] on icon at bounding box center [1023, 109] width 10 height 10
click at [1000, 126] on button "Edit Message" at bounding box center [999, 126] width 63 height 16
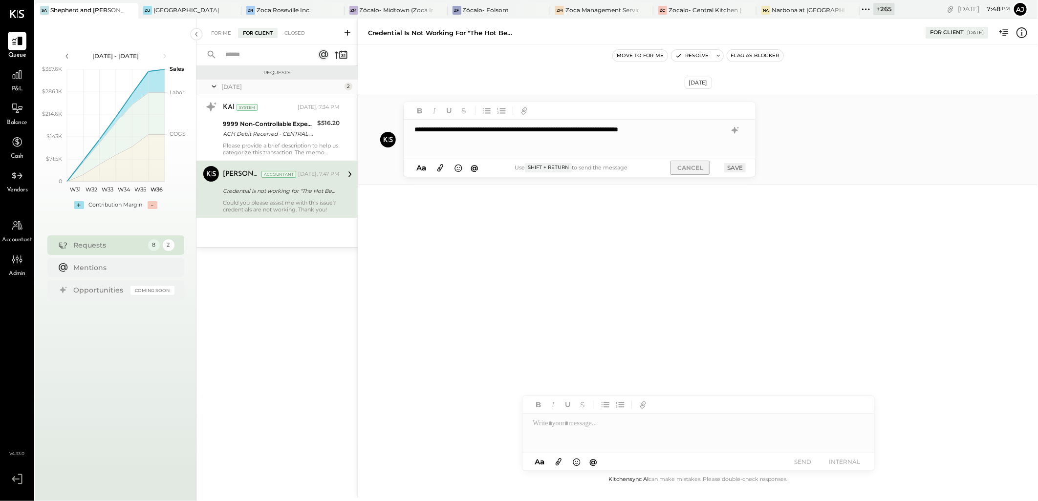
click at [694, 172] on button "CANCEL" at bounding box center [689, 168] width 39 height 14
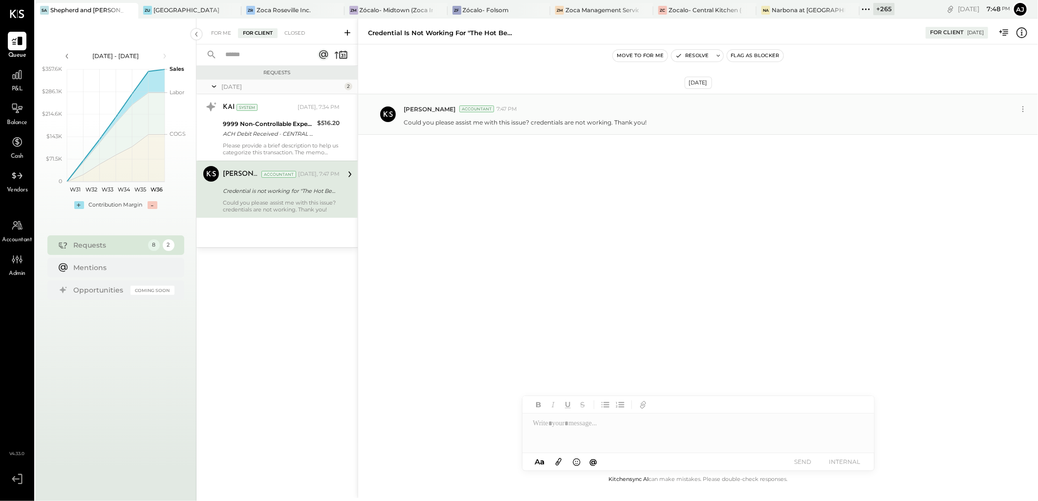
click at [588, 428] on div at bounding box center [698, 433] width 352 height 39
paste div
click at [559, 462] on icon at bounding box center [558, 461] width 11 height 11
click at [556, 396] on div at bounding box center [698, 396] width 352 height 39
click at [1020, 110] on icon at bounding box center [1023, 109] width 10 height 10
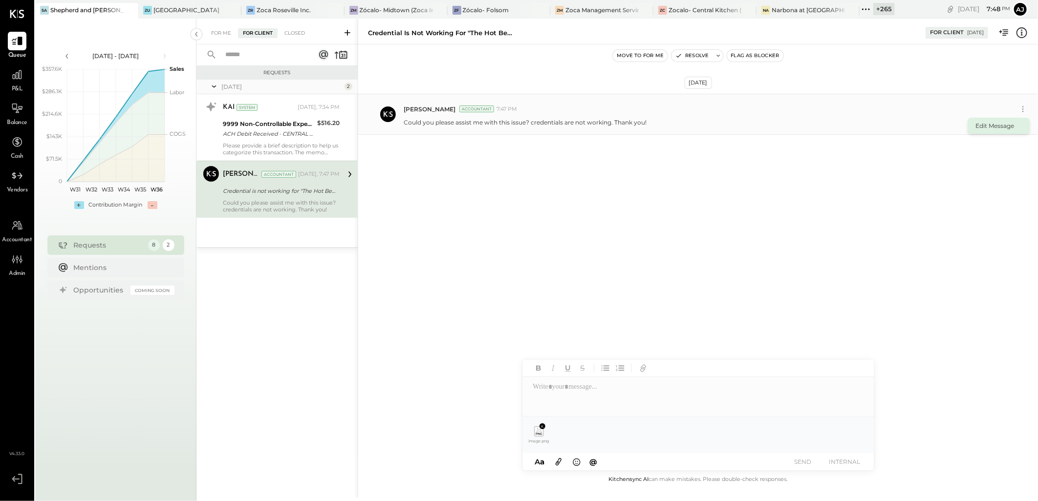
click at [994, 129] on button "Edit Message" at bounding box center [999, 126] width 63 height 16
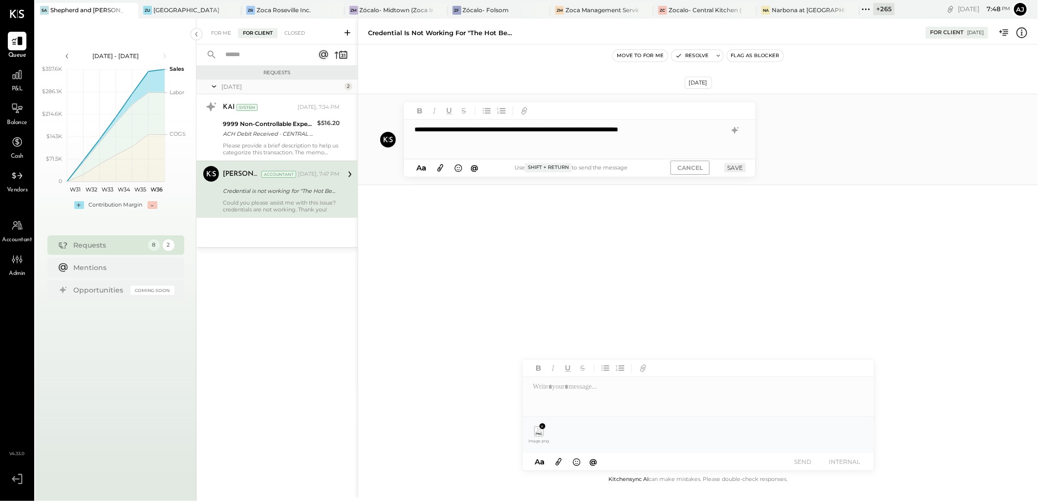
click at [439, 170] on icon at bounding box center [440, 167] width 6 height 7
click at [736, 207] on button "SAVE" at bounding box center [735, 204] width 22 height 9
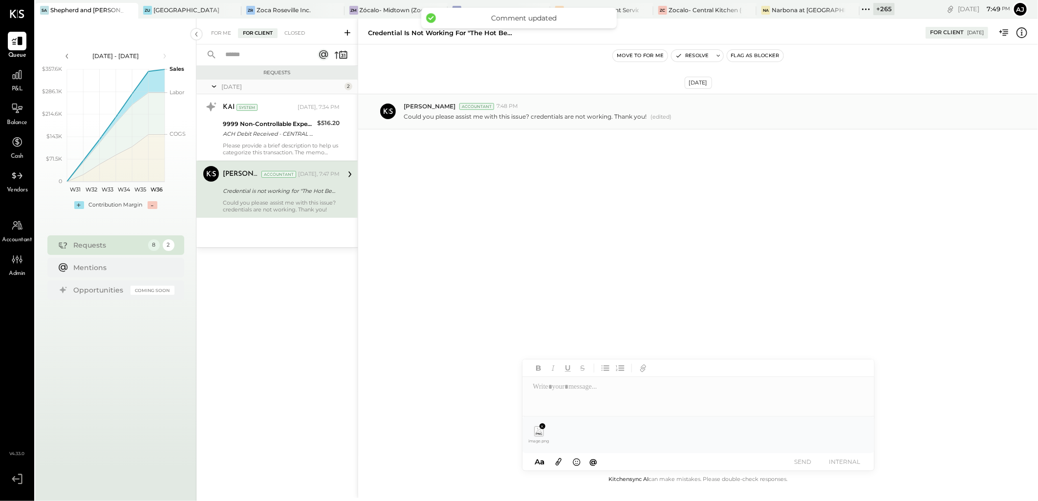
click at [692, 226] on div "Sep 4th, 2025 Ajay Prajapati Accountant 7:48 PM Could you please assist me with…" at bounding box center [698, 259] width 680 height 430
click at [282, 206] on div "Could you please assist me with this issue? credentials are not working. Thank …" at bounding box center [281, 206] width 117 height 14
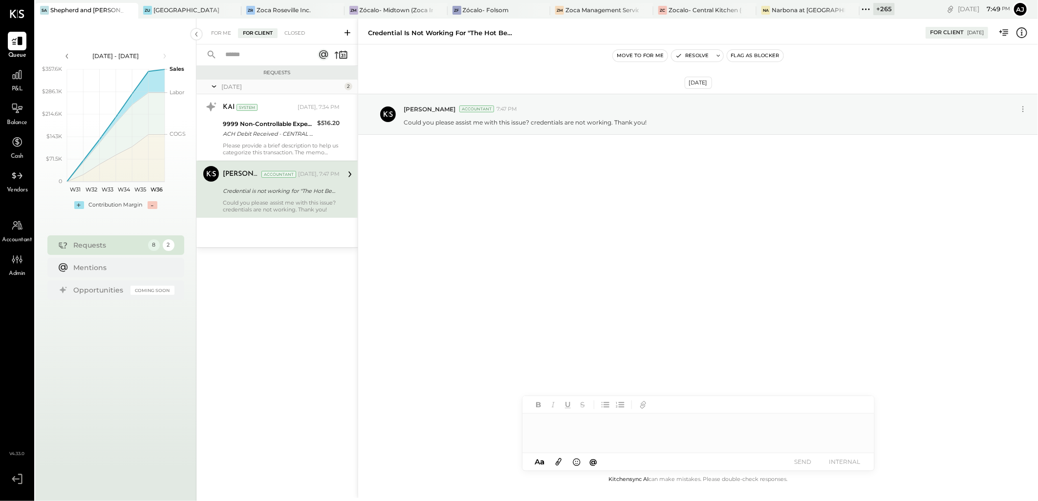
click at [286, 198] on div "[PERSON_NAME] Accountant [DATE], 7:47 PM Credential is not working for "The Hot…" at bounding box center [281, 189] width 117 height 47
click at [1022, 108] on icon at bounding box center [1023, 109] width 10 height 10
click at [1003, 129] on button "Edit Message" at bounding box center [999, 126] width 63 height 16
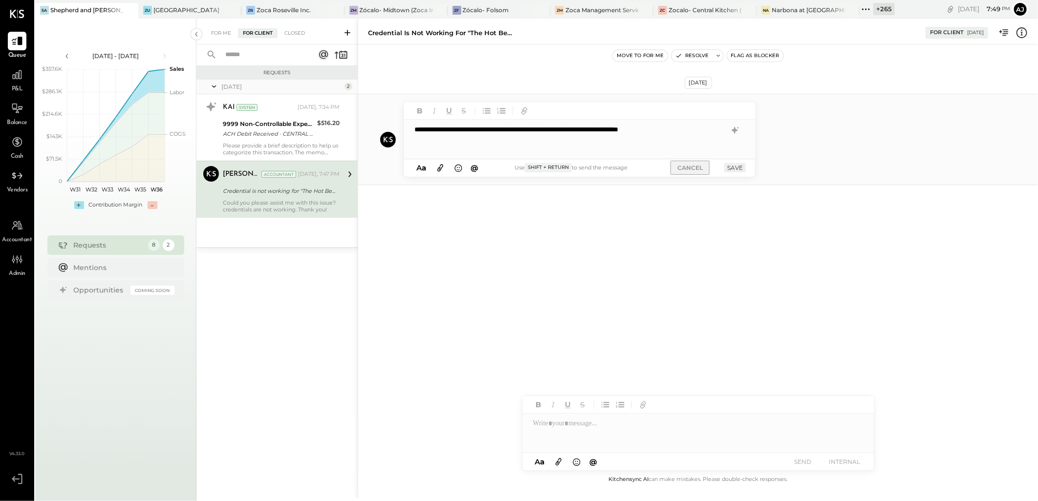
click at [688, 169] on button "CANCEL" at bounding box center [689, 168] width 39 height 14
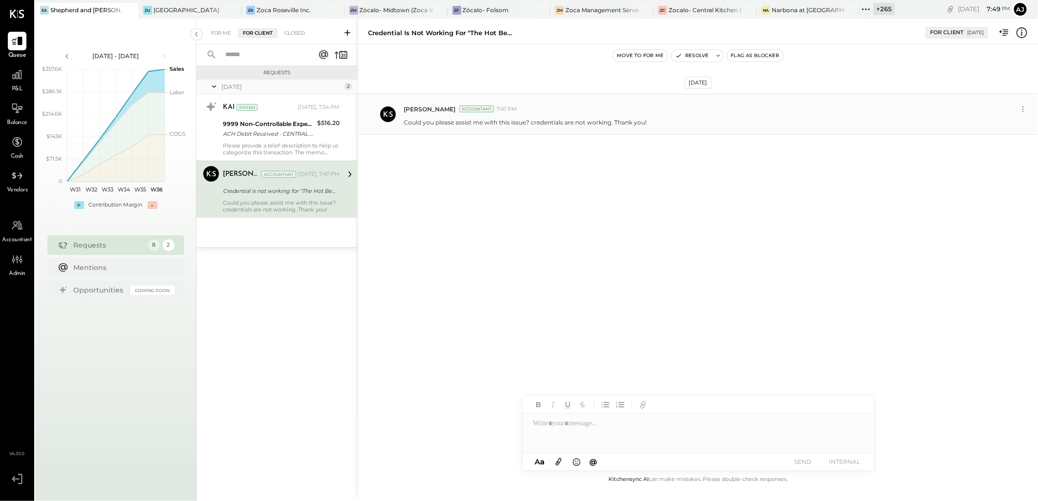
click at [560, 459] on icon at bounding box center [559, 462] width 6 height 7
click at [540, 426] on icon at bounding box center [542, 427] width 4 height 4
click at [470, 226] on div "Sep 4th, 2025 Ajay Prajapati Accountant 7:47 PM Could you please assist me with…" at bounding box center [698, 259] width 680 height 430
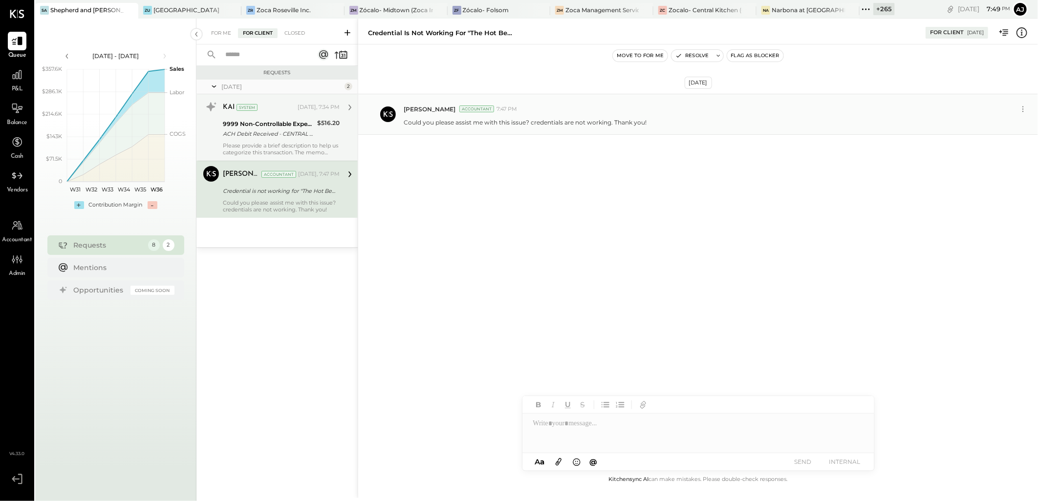
click at [254, 126] on div "9999 Non-Controllable Expenses:Other Income and Expenses:To Be Classified P&L" at bounding box center [268, 124] width 91 height 10
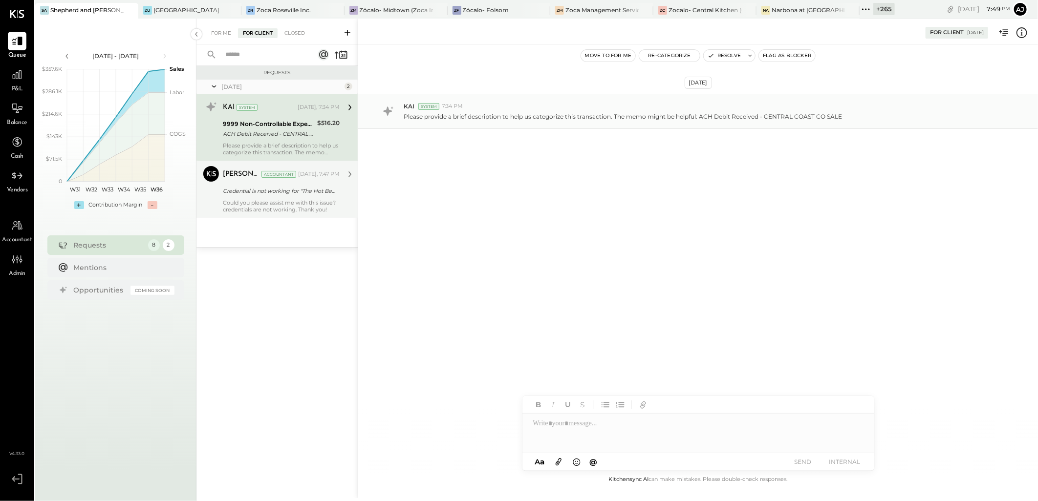
click at [248, 164] on div "Ajay Prajapati Accountant Ajay Prajapati Accountant Today, 7:47 PM Credential i…" at bounding box center [276, 189] width 161 height 57
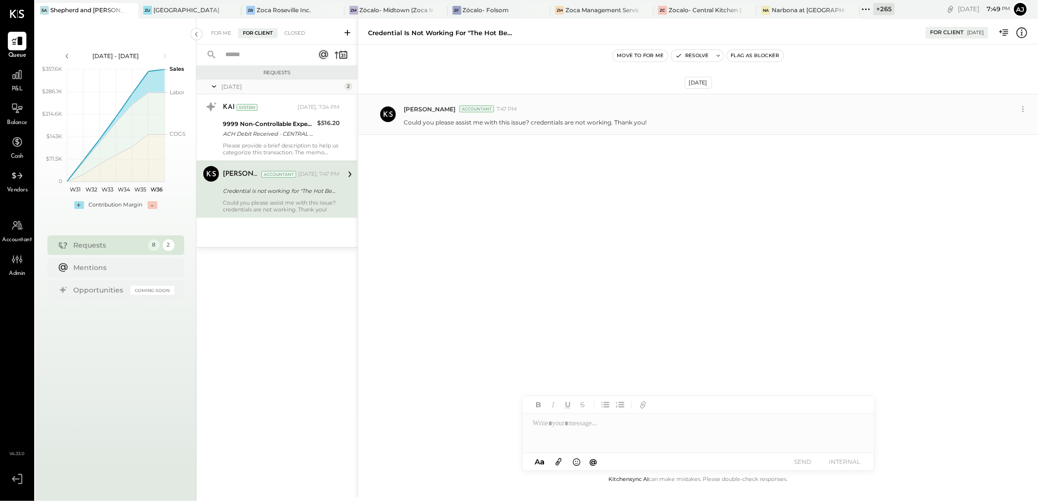
click at [250, 193] on div "Credential is not working for "The Hot Behind You" - Heritage Bank" at bounding box center [280, 191] width 114 height 10
